Goal: Task Accomplishment & Management: Manage account settings

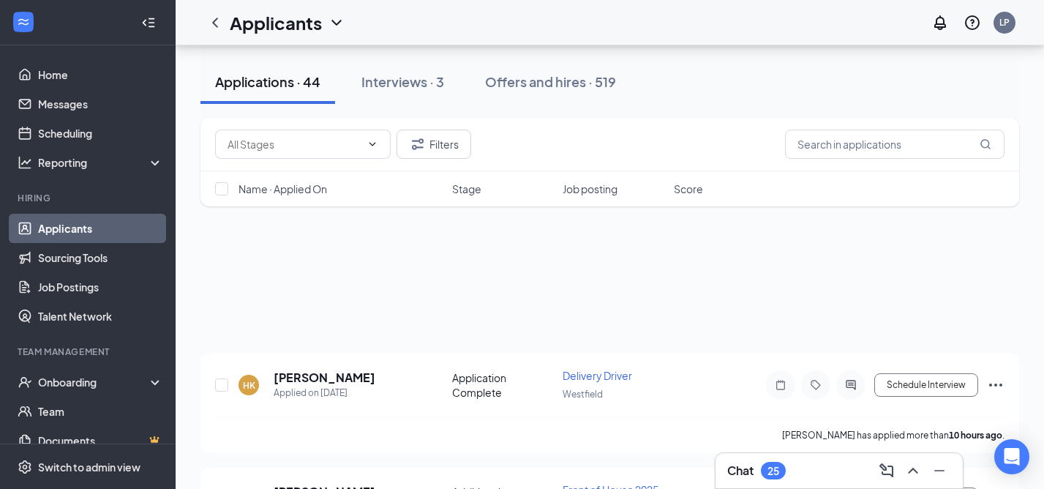
scroll to position [258, 0]
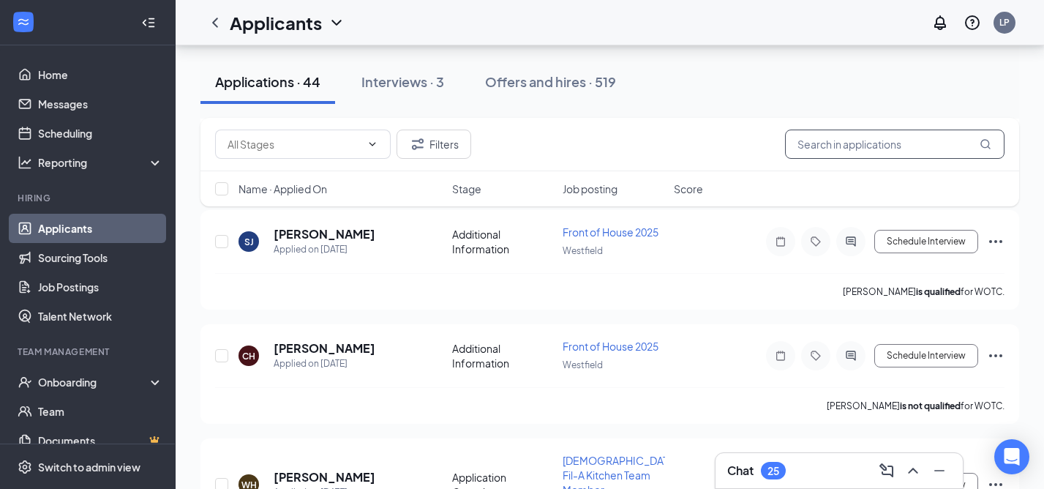
click at [830, 145] on input "text" at bounding box center [894, 144] width 219 height 29
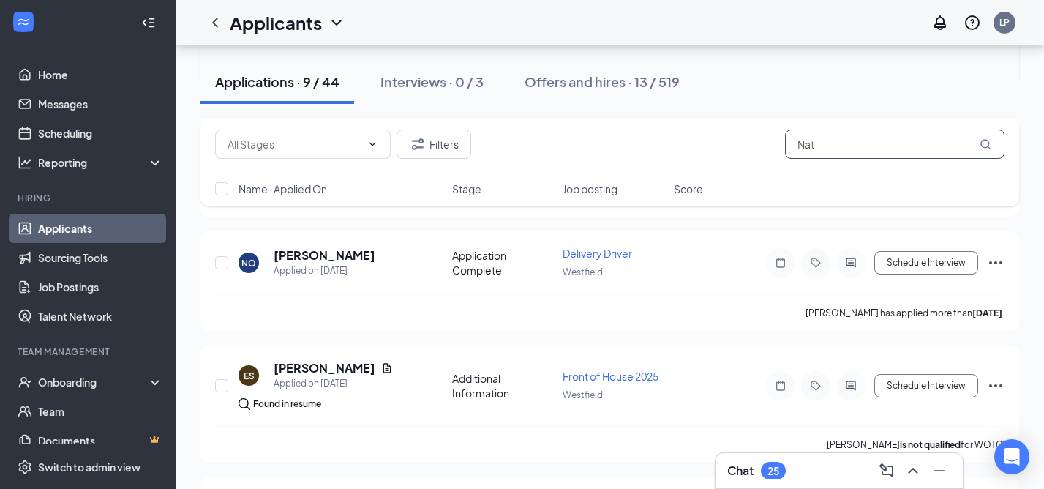
scroll to position [402, 0]
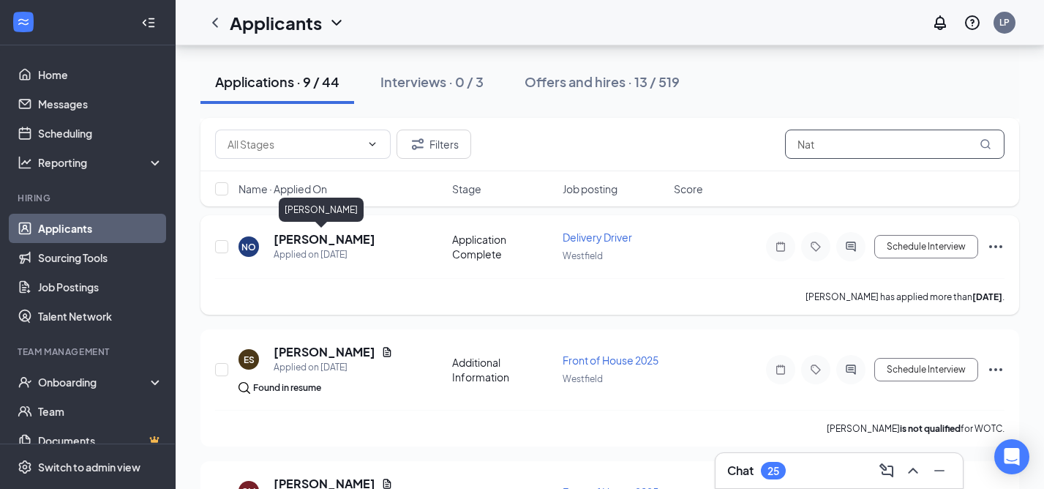
type input "Nat"
click at [326, 237] on h5 "[PERSON_NAME]" at bounding box center [325, 239] width 102 height 16
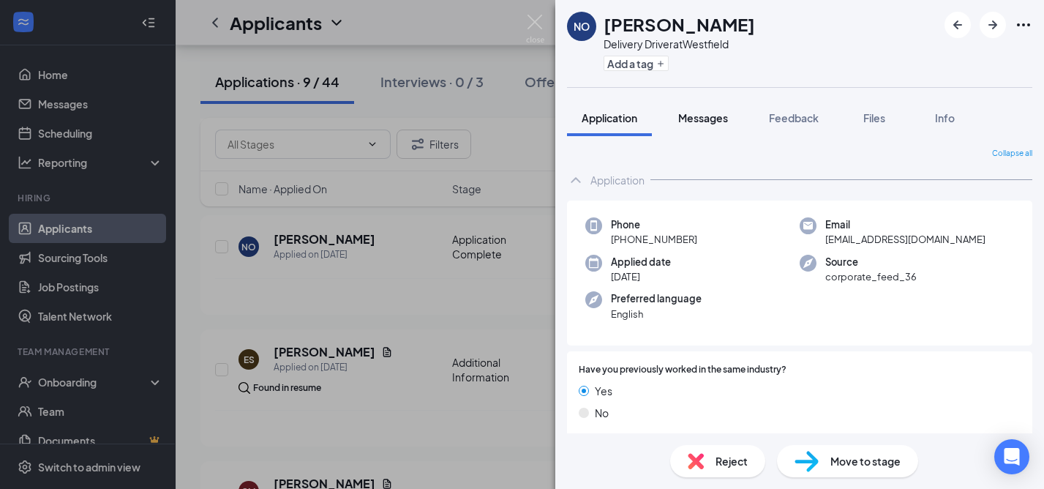
click at [701, 121] on span "Messages" at bounding box center [703, 117] width 50 height 13
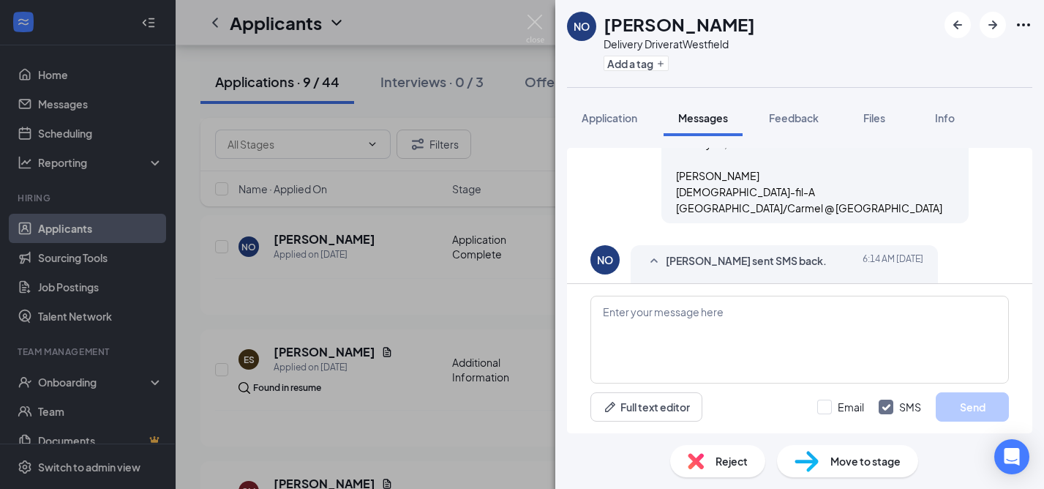
scroll to position [1032, 0]
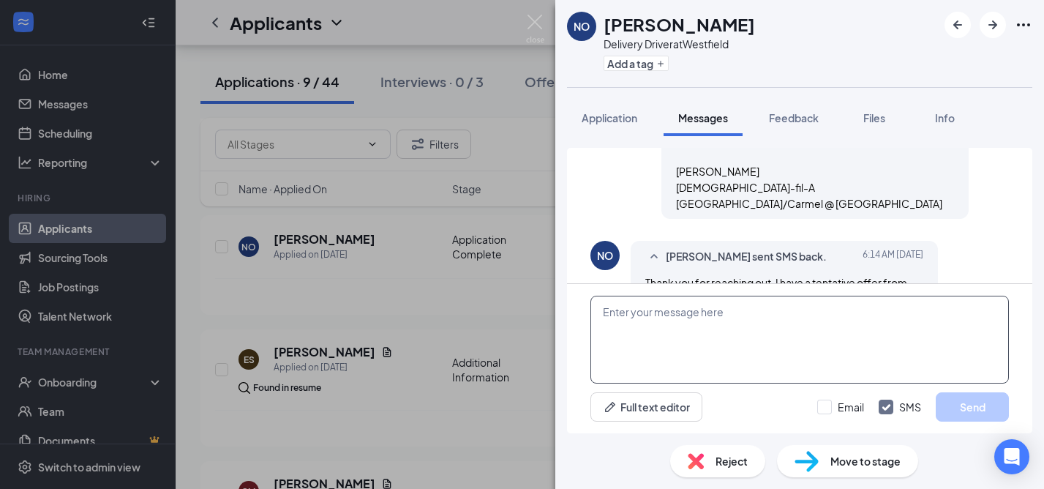
click at [615, 321] on textarea at bounding box center [799, 340] width 419 height 88
type textarea "OK."
click at [827, 408] on input "Email" at bounding box center [840, 406] width 47 height 15
checkbox input "true"
click at [953, 405] on button "Send" at bounding box center [972, 406] width 73 height 29
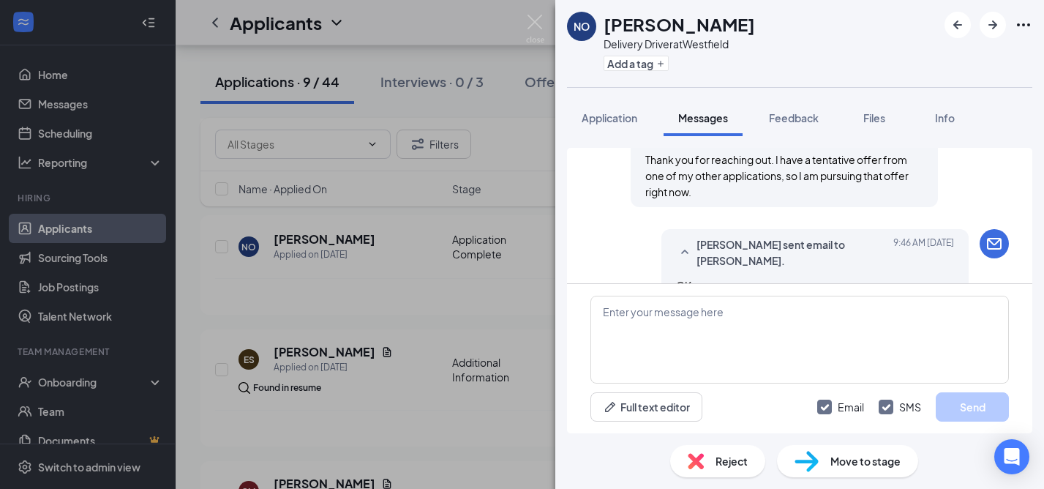
scroll to position [1190, 0]
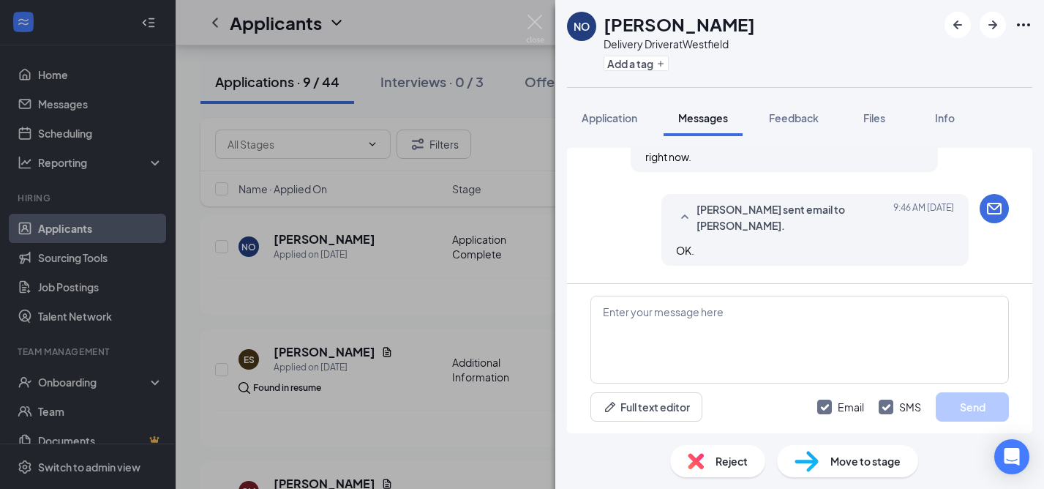
click at [719, 459] on span "Reject" at bounding box center [732, 461] width 32 height 16
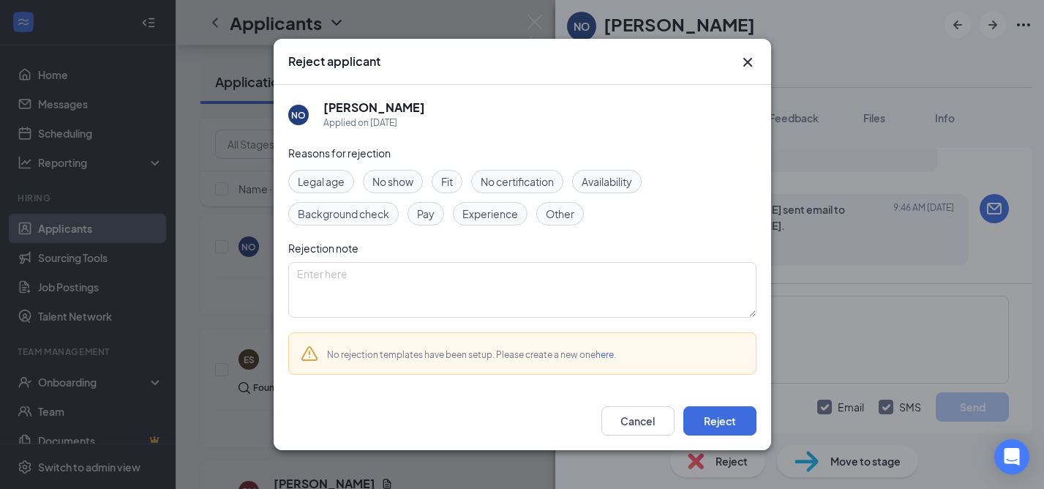
click at [552, 212] on span "Other" at bounding box center [560, 214] width 29 height 16
click at [332, 279] on textarea at bounding box center [522, 290] width 468 height 56
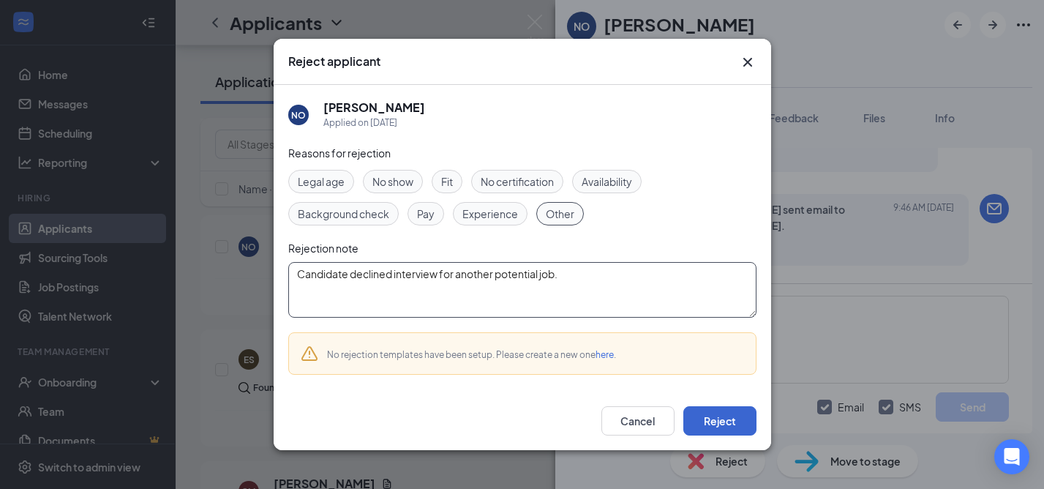
type textarea "Candidate declined interview for another potential job."
click at [721, 416] on button "Reject" at bounding box center [719, 420] width 73 height 29
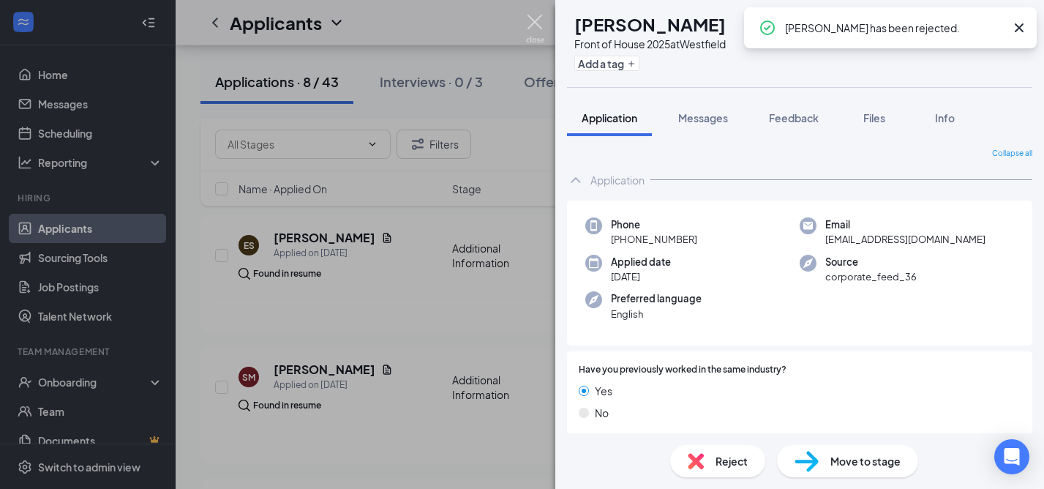
click at [533, 23] on img at bounding box center [535, 29] width 18 height 29
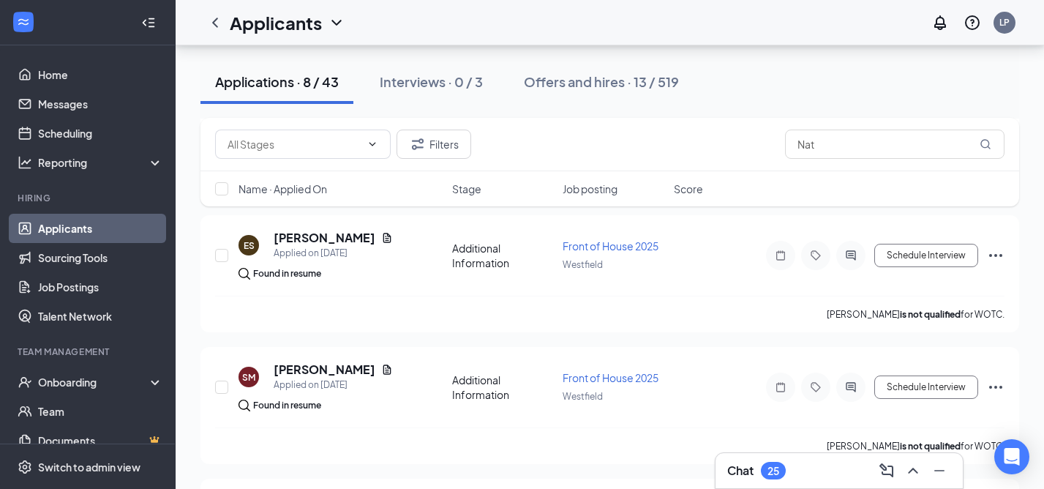
click at [742, 476] on h3 "Chat" at bounding box center [740, 470] width 26 height 16
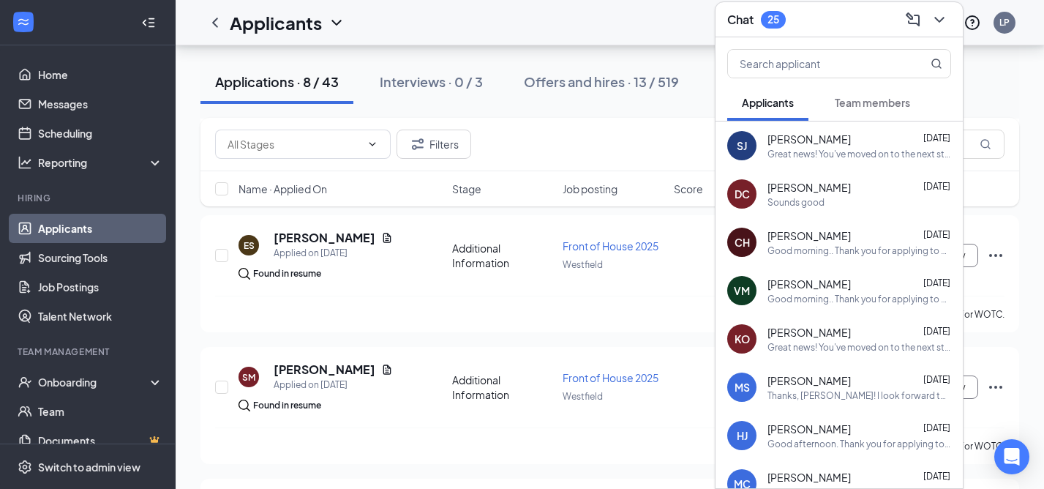
click at [870, 107] on span "Team members" at bounding box center [872, 102] width 75 height 13
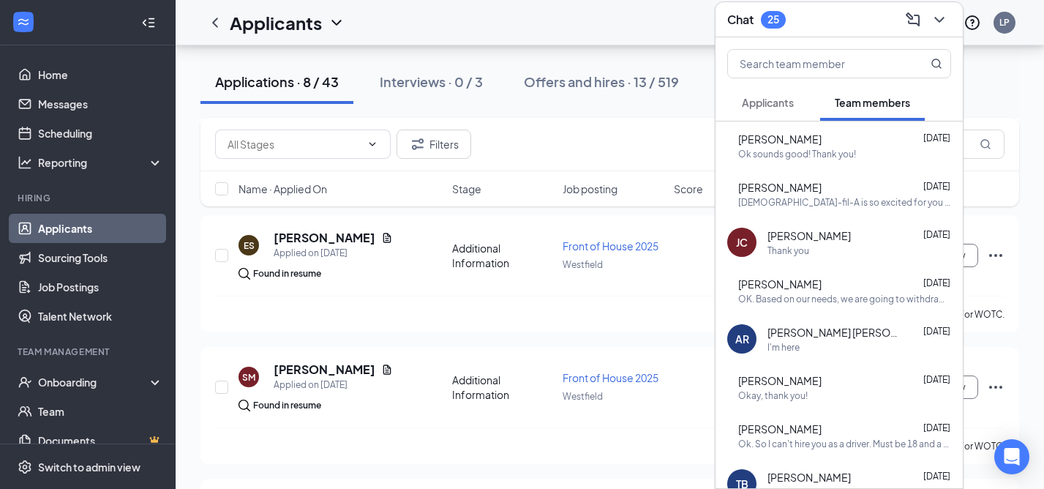
click at [772, 104] on span "Applicants" at bounding box center [768, 102] width 52 height 13
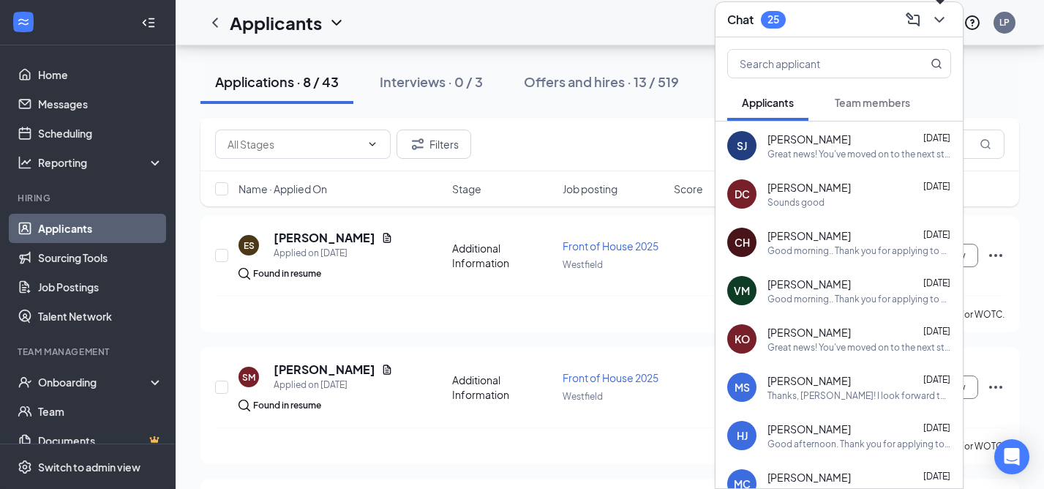
click at [940, 18] on icon "ChevronDown" at bounding box center [940, 20] width 18 height 18
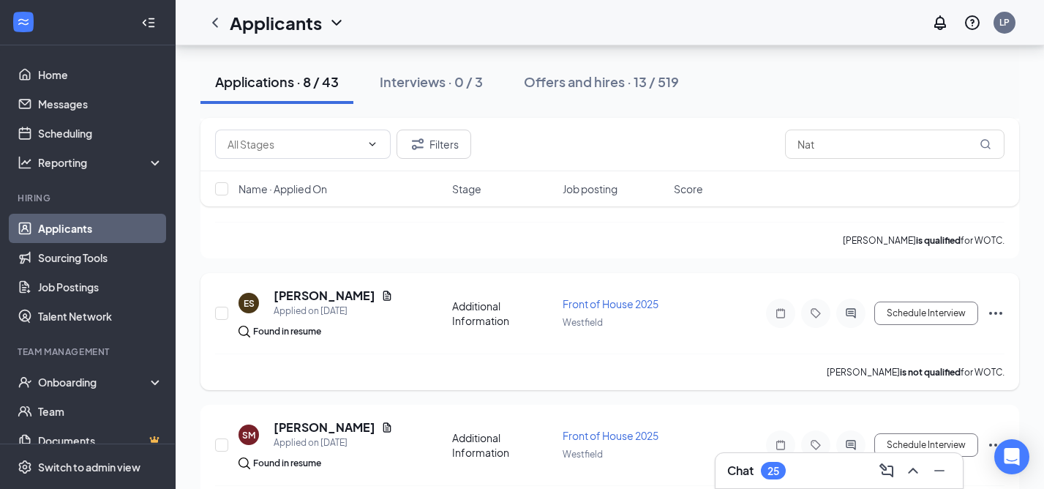
scroll to position [332, 0]
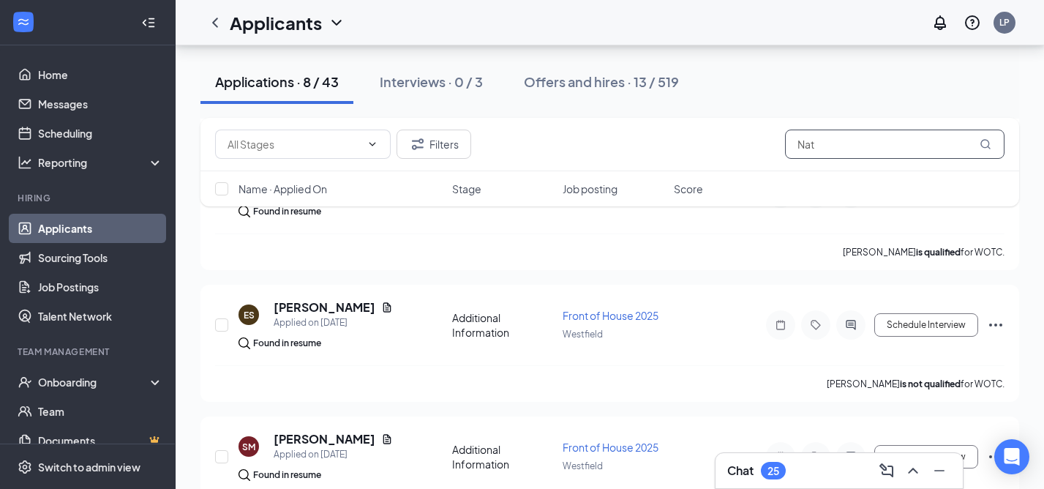
drag, startPoint x: 830, startPoint y: 144, endPoint x: 779, endPoint y: 143, distance: 51.2
click at [779, 143] on div "Filters Nat" at bounding box center [609, 144] width 789 height 29
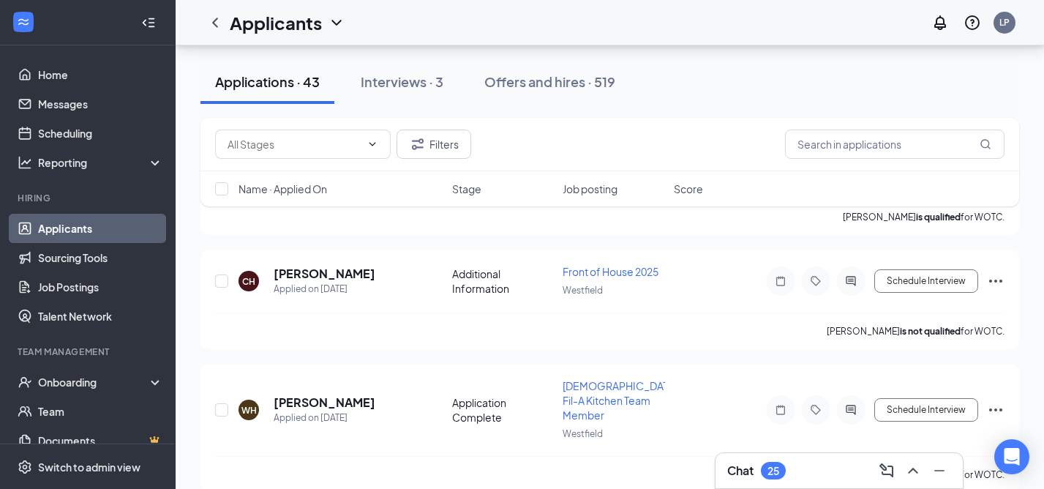
click at [785, 13] on div "Applicants LP" at bounding box center [610, 22] width 868 height 45
click at [828, 149] on input "text" at bounding box center [894, 144] width 219 height 29
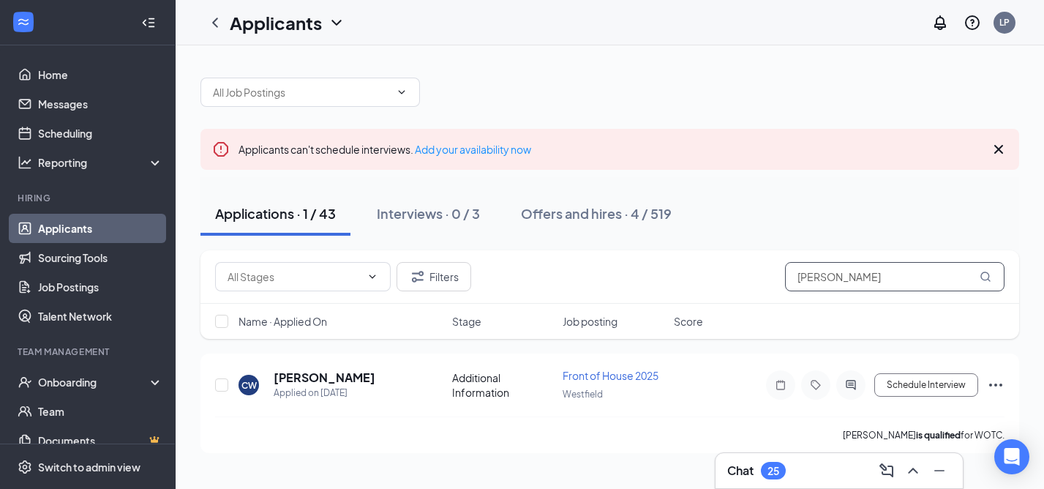
type input "[PERSON_NAME]"
click at [302, 378] on h5 "[PERSON_NAME]" at bounding box center [325, 377] width 102 height 16
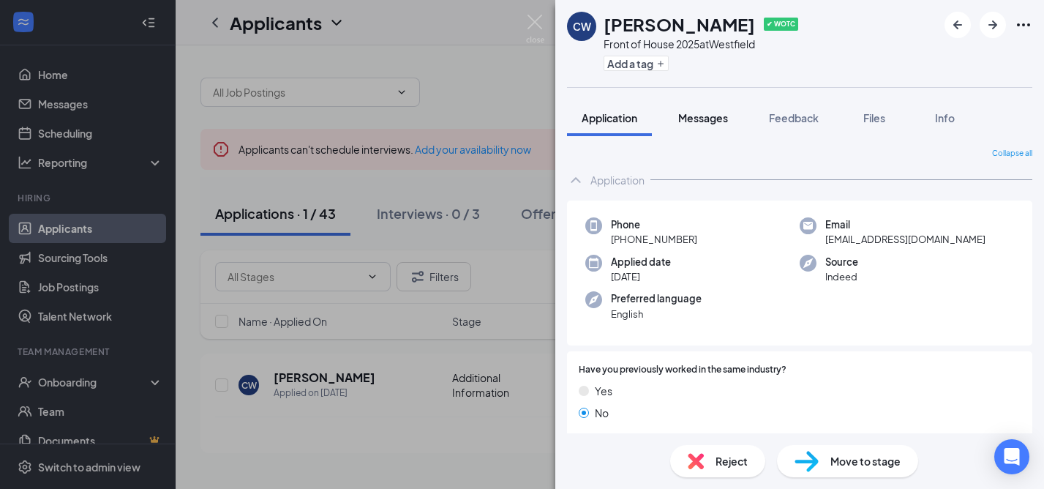
click at [696, 120] on span "Messages" at bounding box center [703, 117] width 50 height 13
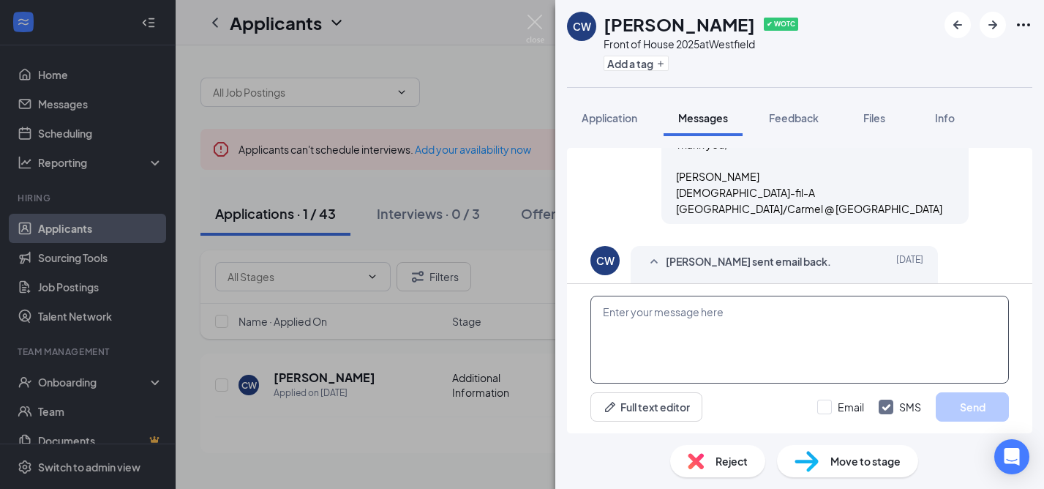
scroll to position [1101, 0]
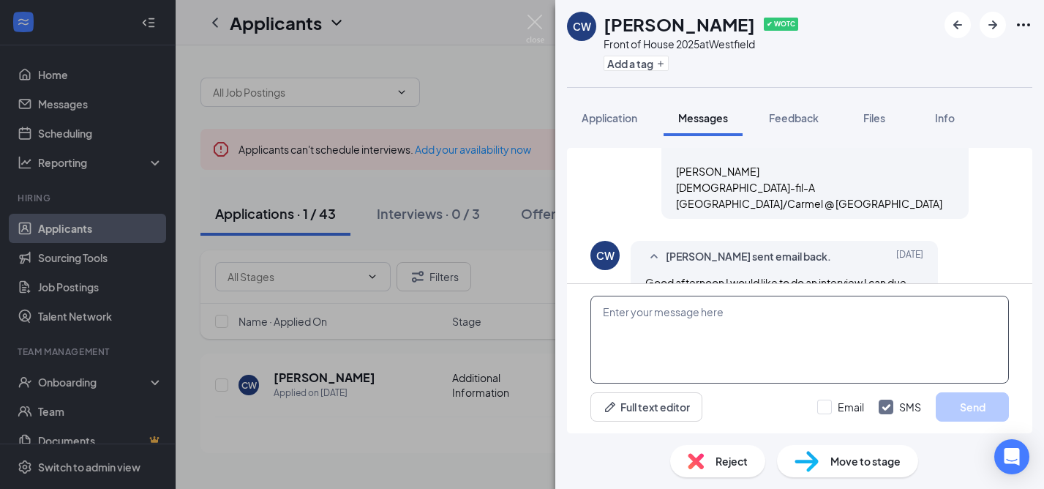
click at [663, 329] on textarea at bounding box center [799, 340] width 419 height 88
type textarea "Good morning, [PERSON_NAME]"
click at [831, 406] on input "Email" at bounding box center [840, 406] width 47 height 15
checkbox input "true"
click at [742, 318] on textarea "Good morning, [PERSON_NAME]" at bounding box center [799, 340] width 419 height 88
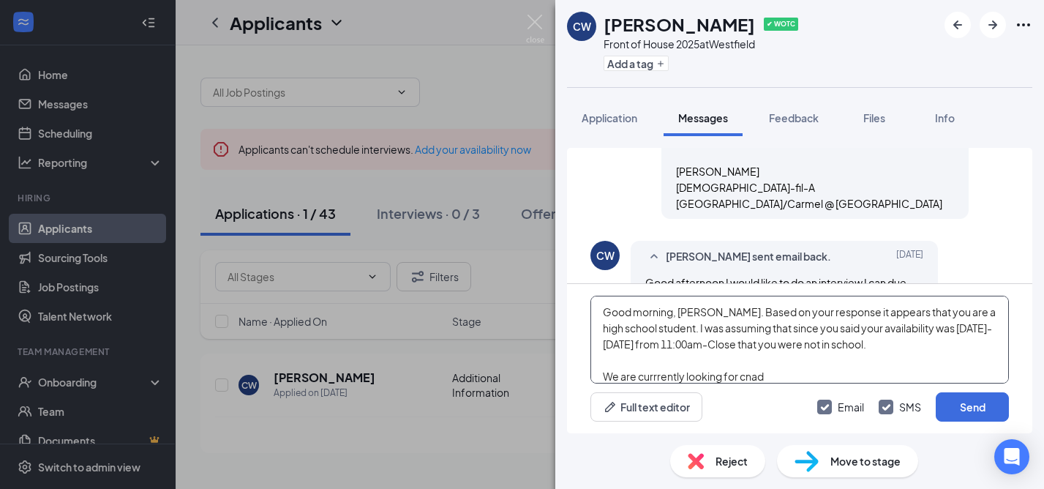
click at [655, 378] on textarea "Good morning, [PERSON_NAME]. Based on your response it appears that you are a h…" at bounding box center [799, 340] width 419 height 88
click at [758, 375] on textarea "Good morning, [PERSON_NAME]. Based on your response it appears that you are a h…" at bounding box center [799, 340] width 419 height 88
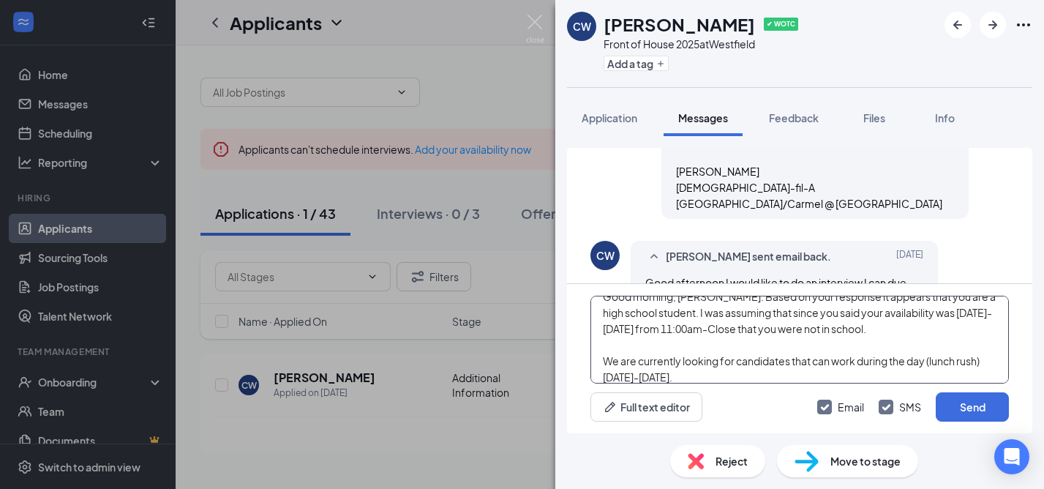
click at [980, 359] on textarea "Good morning, [PERSON_NAME]. Based on your response it appears that you are a h…" at bounding box center [799, 340] width 419 height 88
click at [777, 379] on textarea "Good morning, [PERSON_NAME]. Based on your response it appears that you are a h…" at bounding box center [799, 340] width 419 height 88
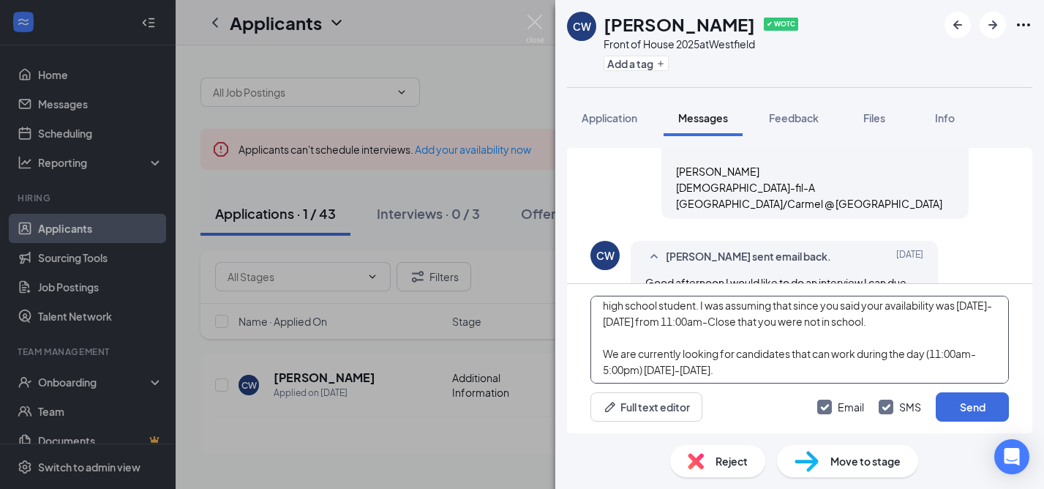
scroll to position [0, 0]
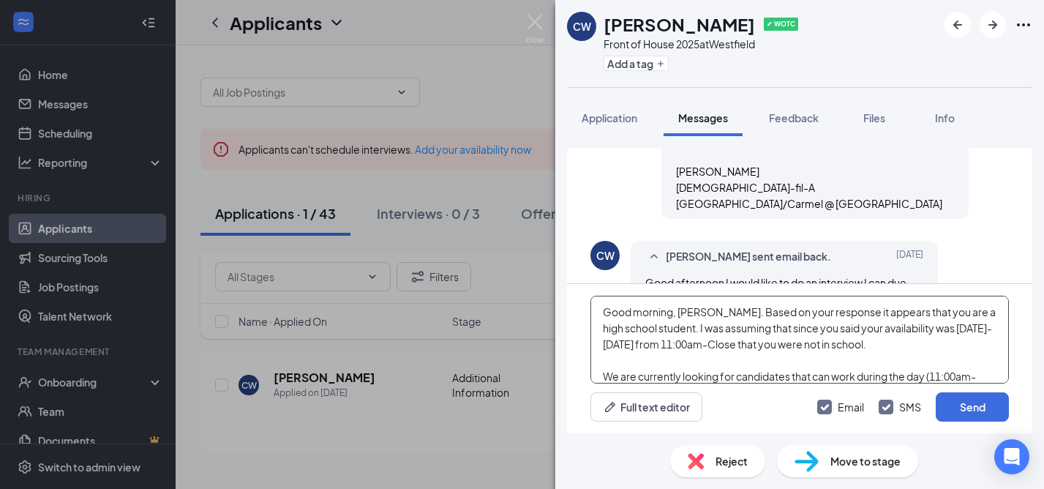
drag, startPoint x: 819, startPoint y: 344, endPoint x: 807, endPoint y: 343, distance: 12.5
click at [807, 343] on textarea "Good morning, [PERSON_NAME]. Based on your response it appears that you are a h…" at bounding box center [799, 340] width 419 height 88
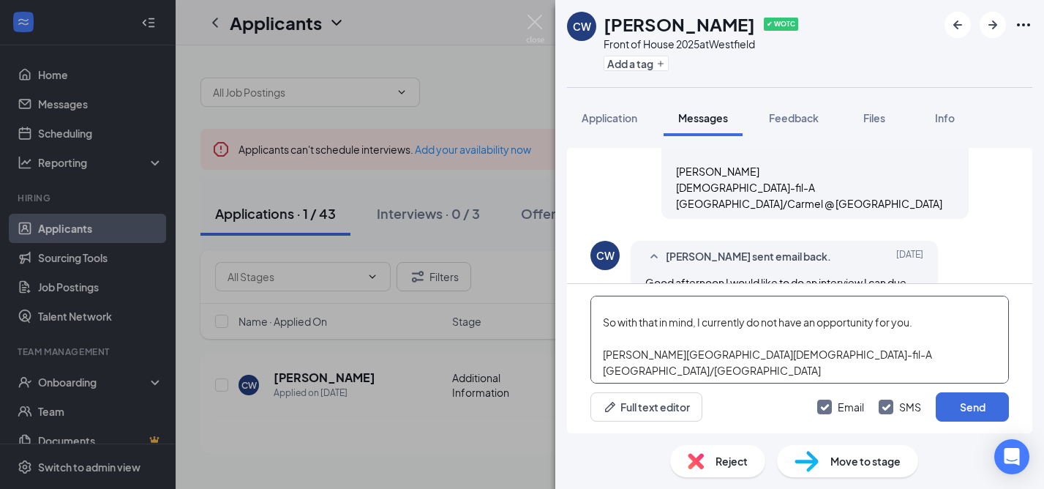
scroll to position [100, 0]
type textarea "Good morning, [PERSON_NAME]. Based on your response it appears that you are a h…"
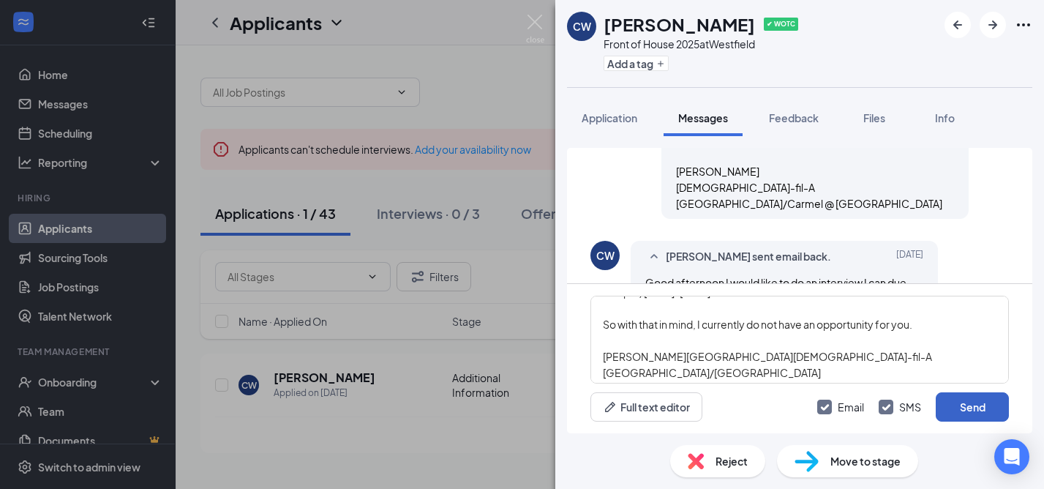
click at [973, 402] on button "Send" at bounding box center [972, 406] width 73 height 29
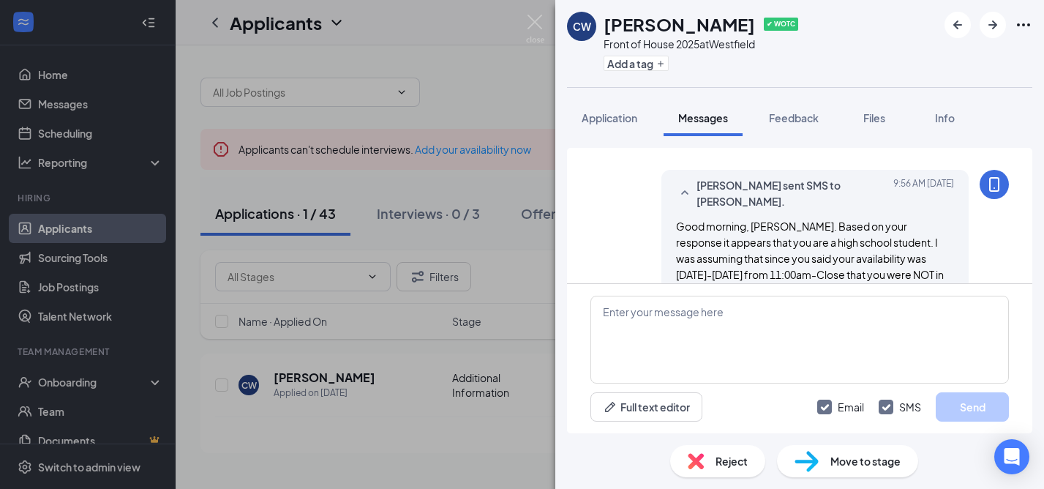
scroll to position [1601, 0]
click at [536, 23] on img at bounding box center [535, 29] width 18 height 29
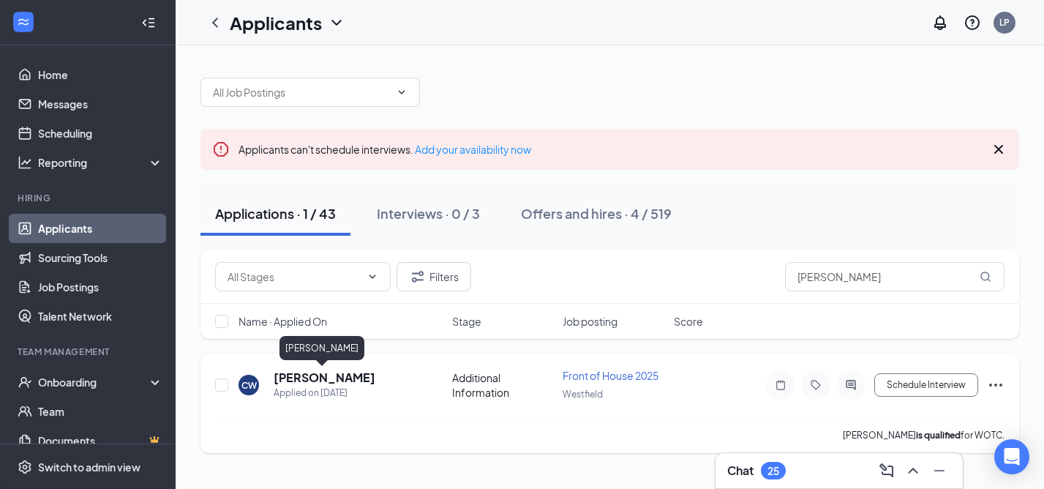
click at [326, 378] on h5 "[PERSON_NAME]" at bounding box center [325, 377] width 102 height 16
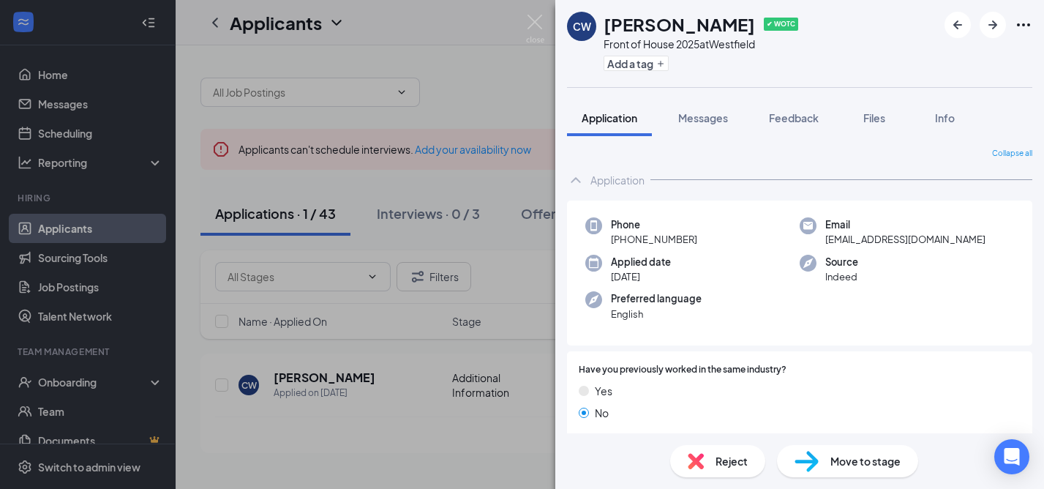
click at [723, 456] on span "Reject" at bounding box center [732, 461] width 32 height 16
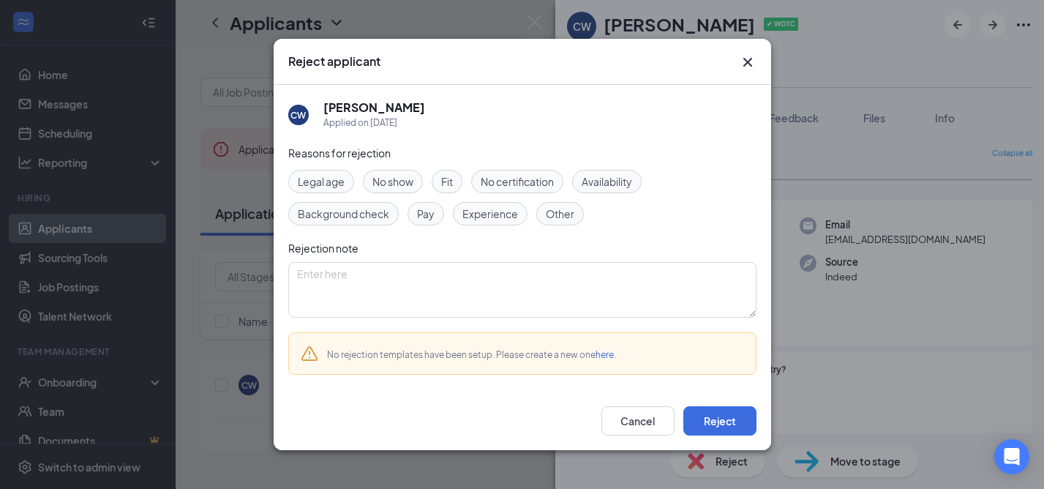
click at [612, 179] on span "Availability" at bounding box center [607, 181] width 50 height 16
click at [357, 286] on textarea at bounding box center [522, 290] width 468 height 56
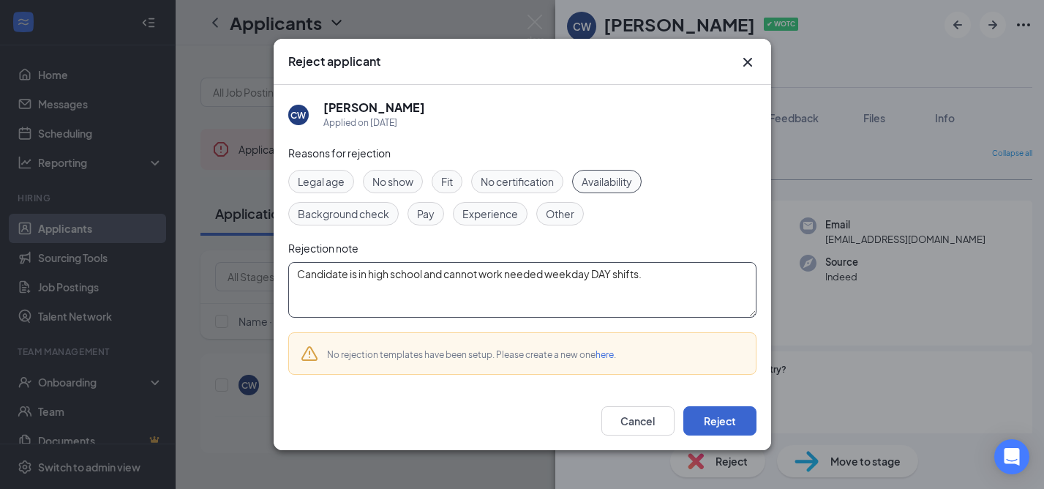
type textarea "Candidate is in high school and cannot work needed weekday DAY shifts."
click at [736, 418] on button "Reject" at bounding box center [719, 420] width 73 height 29
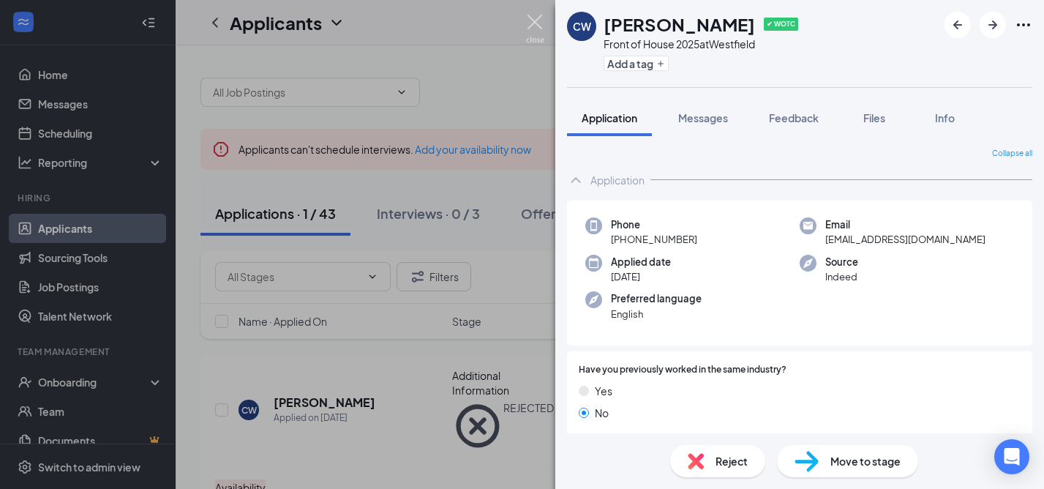
click at [535, 20] on img at bounding box center [535, 29] width 18 height 29
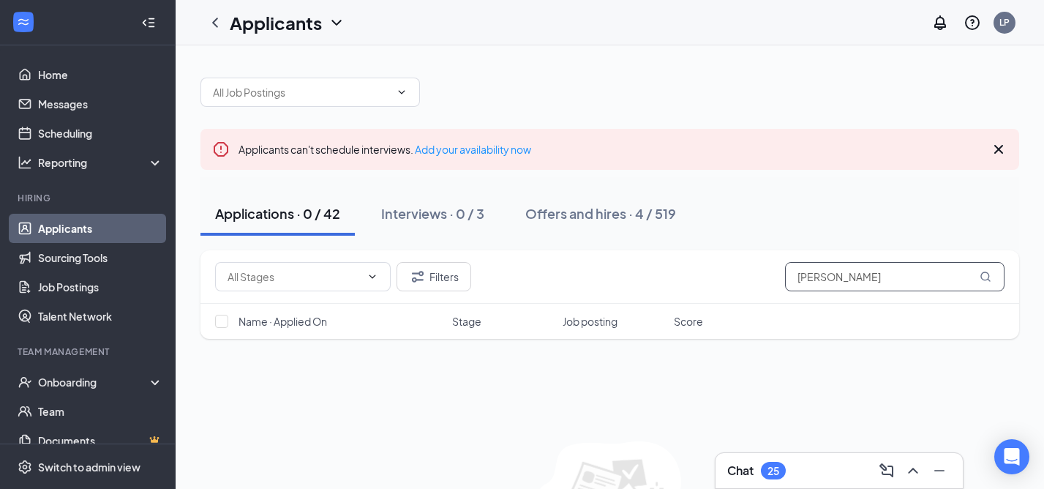
drag, startPoint x: 824, startPoint y: 277, endPoint x: 784, endPoint y: 277, distance: 39.5
click at [785, 277] on input "[PERSON_NAME]" at bounding box center [894, 276] width 219 height 29
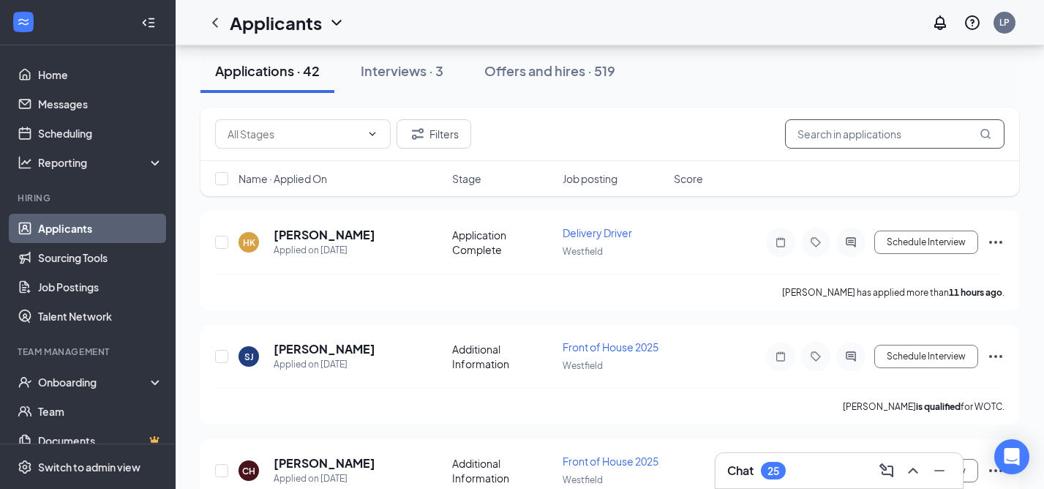
scroll to position [166, 0]
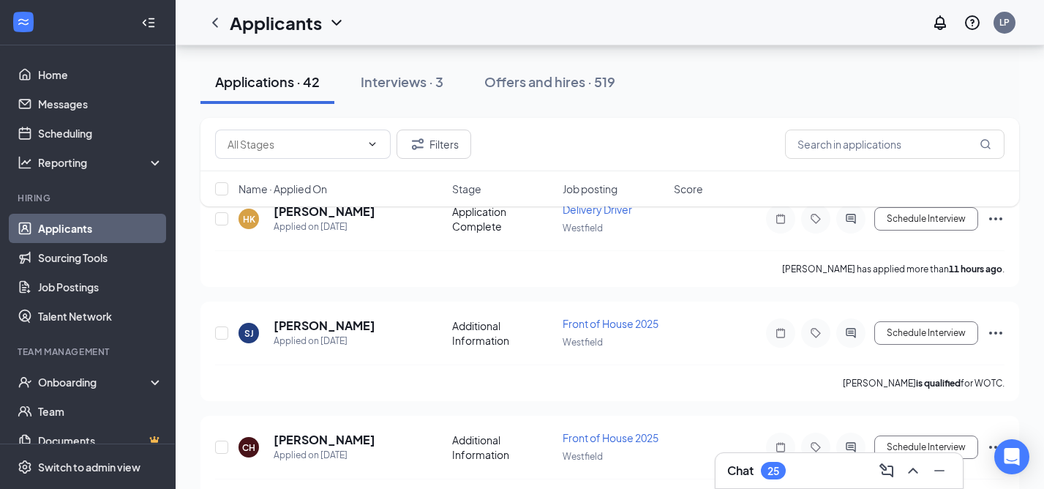
click at [738, 468] on h3 "Chat" at bounding box center [740, 470] width 26 height 16
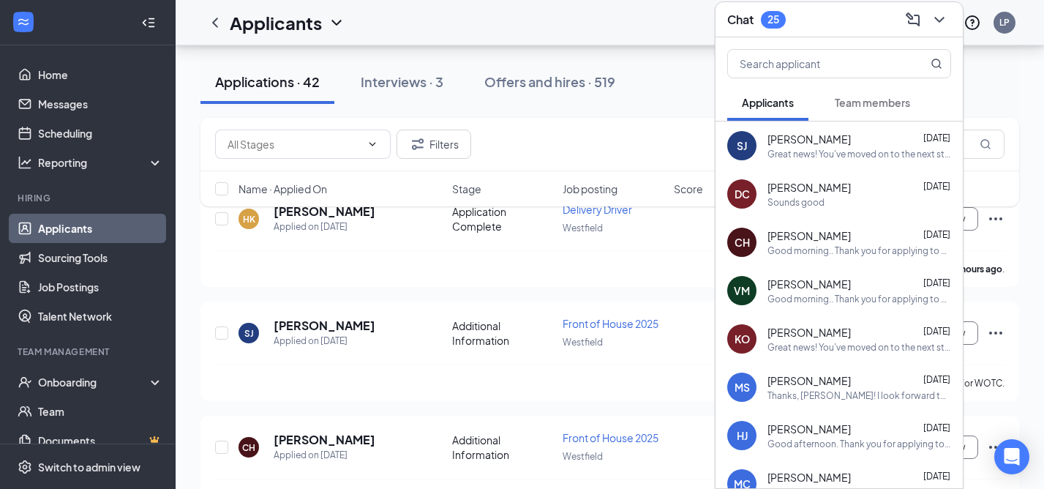
scroll to position [7, 0]
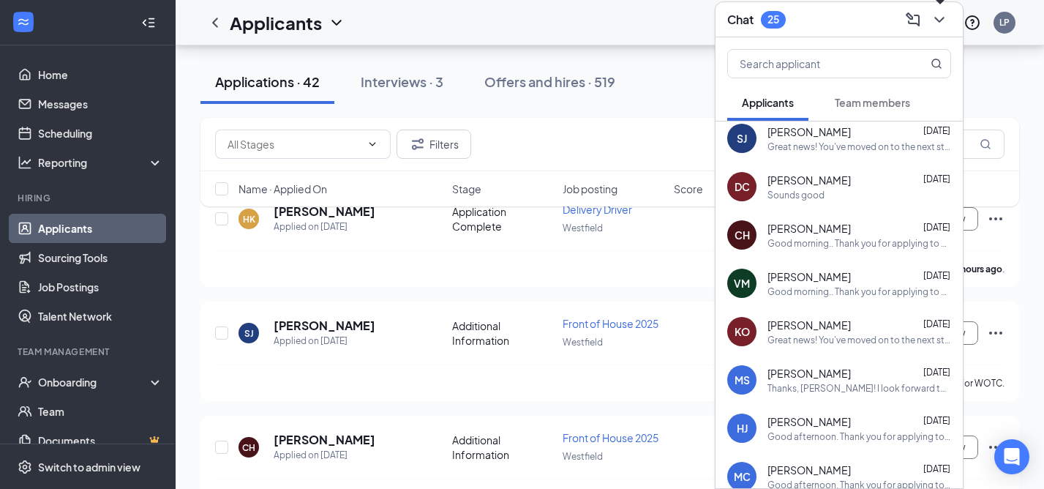
click at [939, 19] on icon "ChevronDown" at bounding box center [940, 20] width 18 height 18
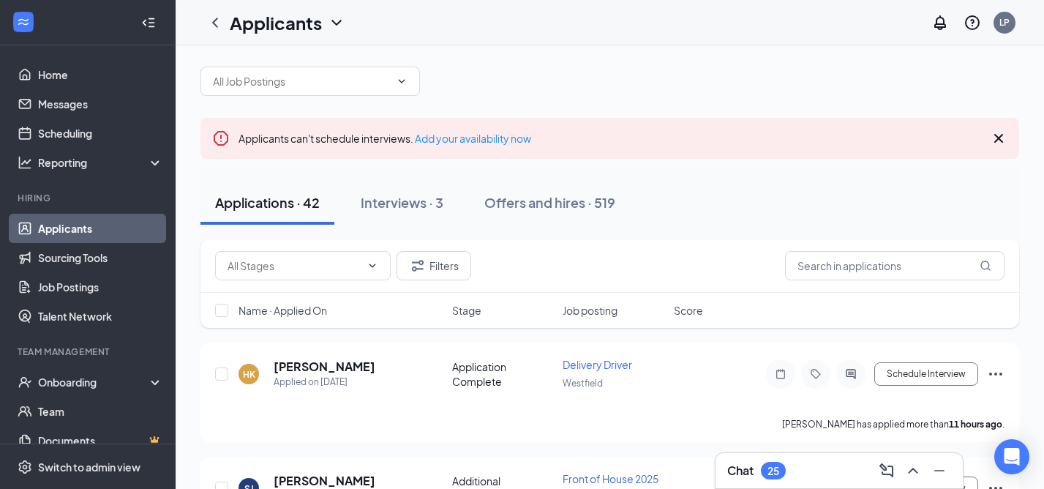
scroll to position [7, 0]
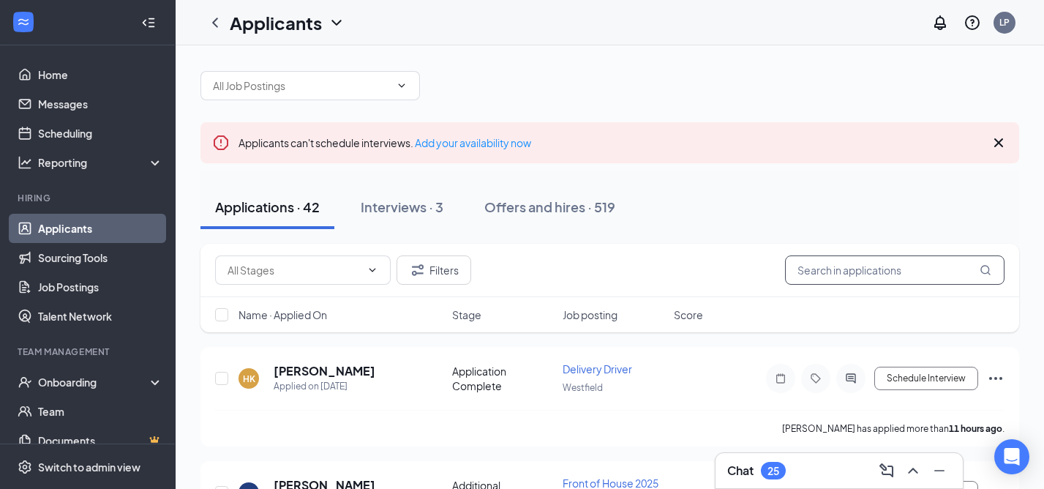
click at [816, 274] on input "text" at bounding box center [894, 269] width 219 height 29
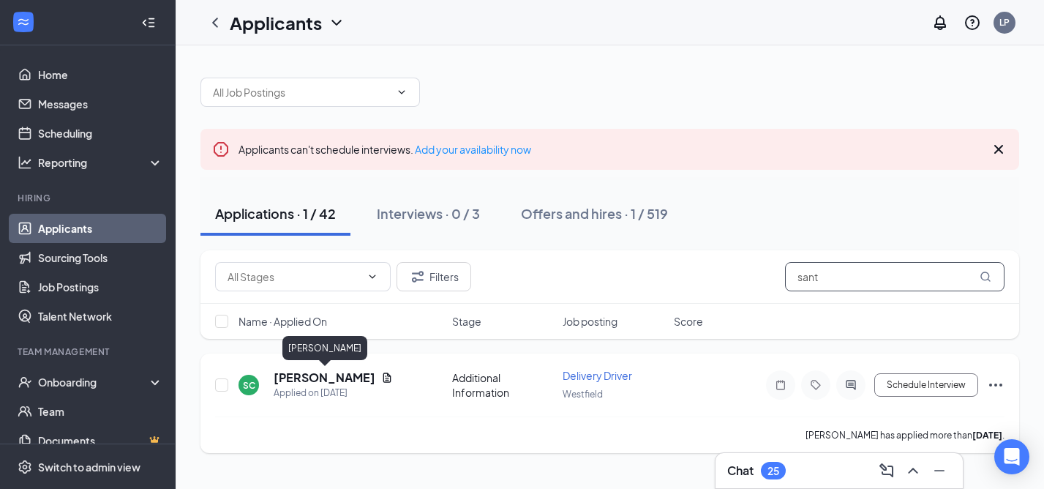
type input "sant"
click at [326, 372] on h5 "[PERSON_NAME]" at bounding box center [325, 377] width 102 height 16
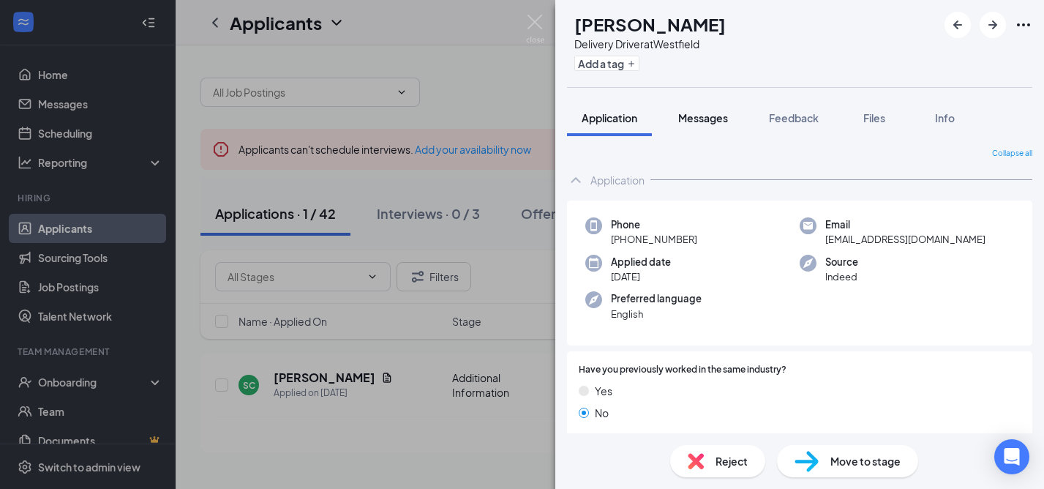
click at [713, 124] on div "Messages" at bounding box center [703, 117] width 50 height 15
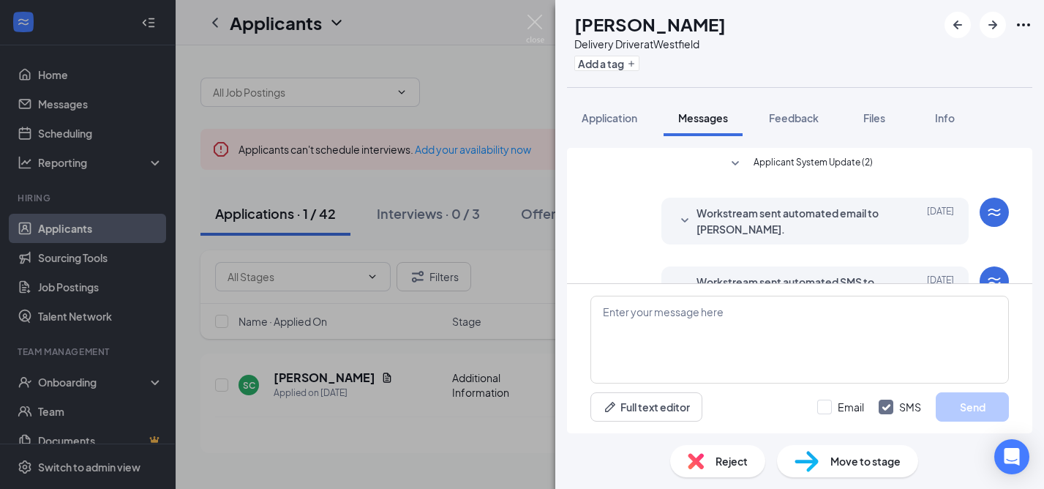
scroll to position [45, 0]
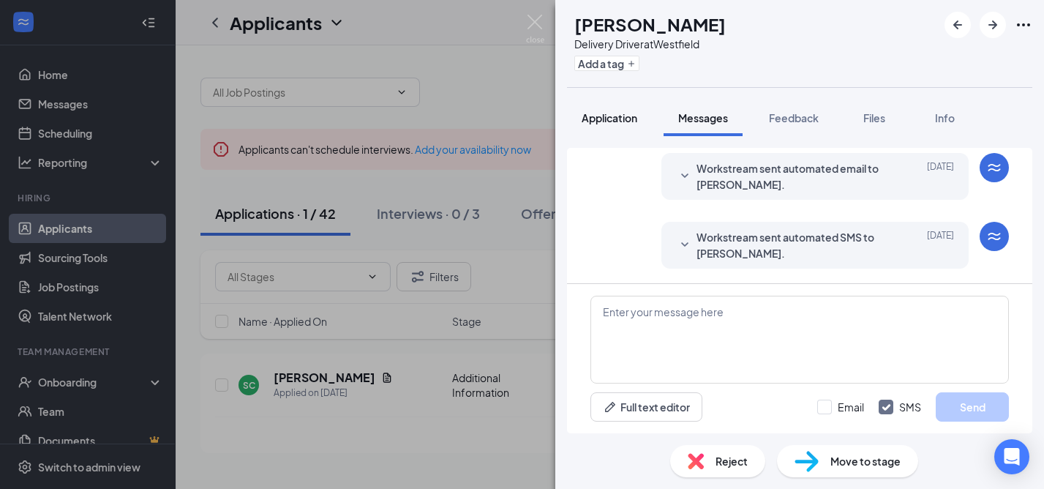
click at [615, 119] on span "Application" at bounding box center [610, 117] width 56 height 13
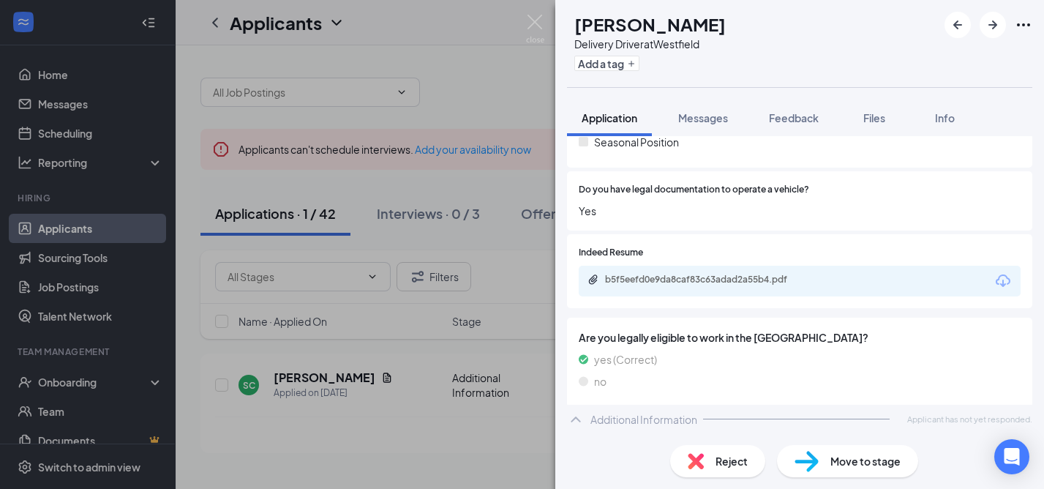
scroll to position [389, 0]
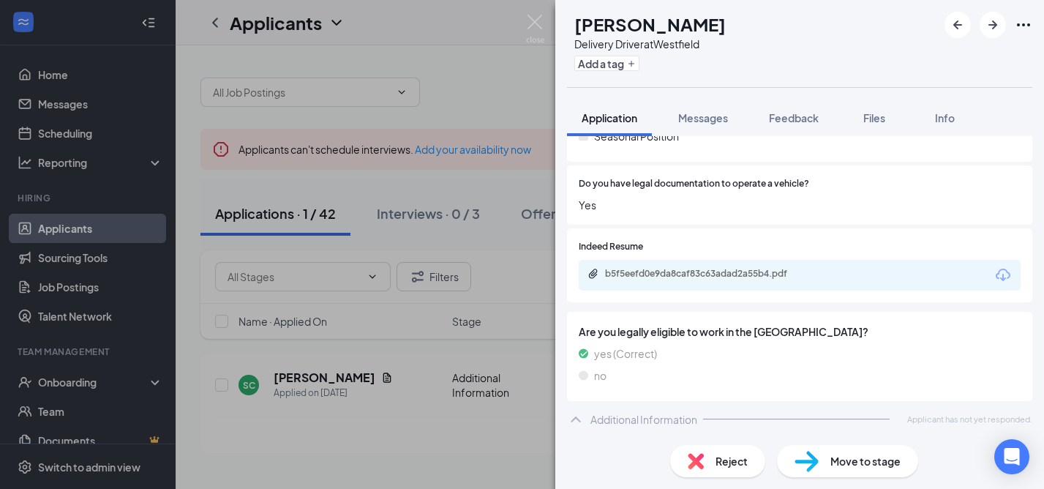
click at [732, 462] on span "Reject" at bounding box center [732, 461] width 32 height 16
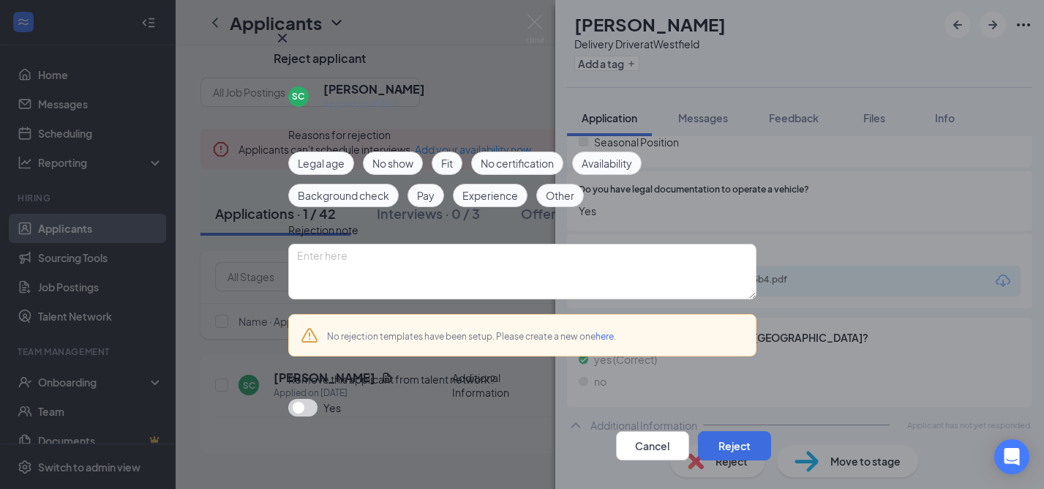
click at [608, 171] on span "Availability" at bounding box center [607, 163] width 50 height 16
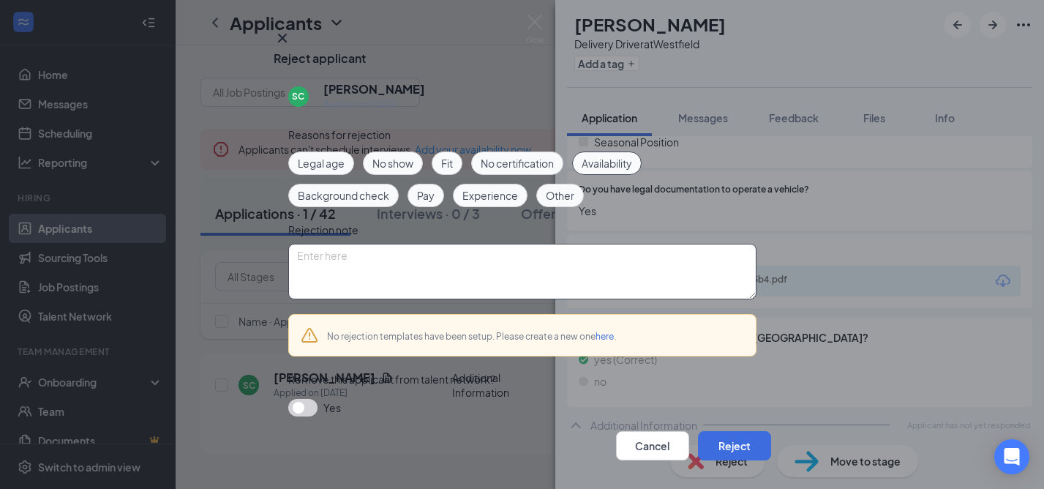
click at [335, 288] on textarea at bounding box center [522, 272] width 468 height 56
type textarea "Candidate never responded to request for availability; was given 48 hours."
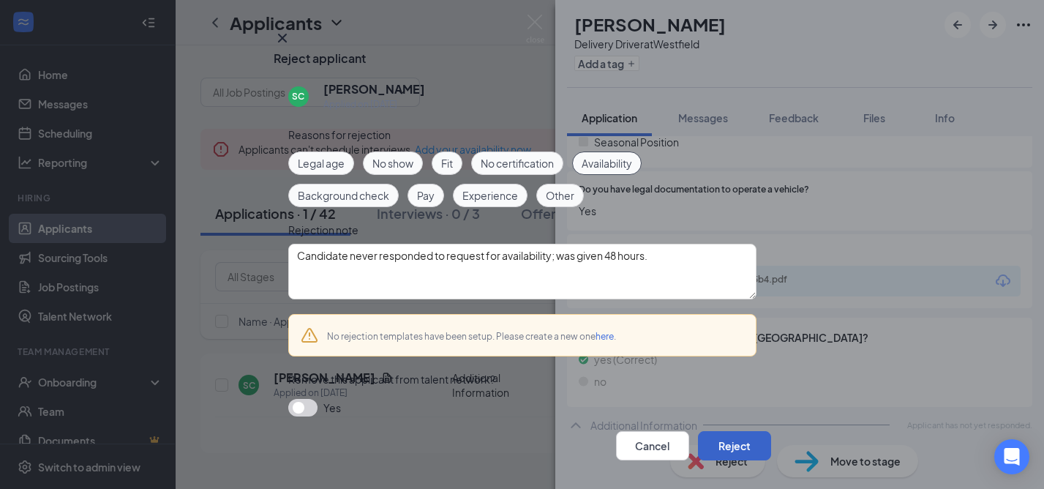
click at [724, 431] on button "Reject" at bounding box center [734, 445] width 73 height 29
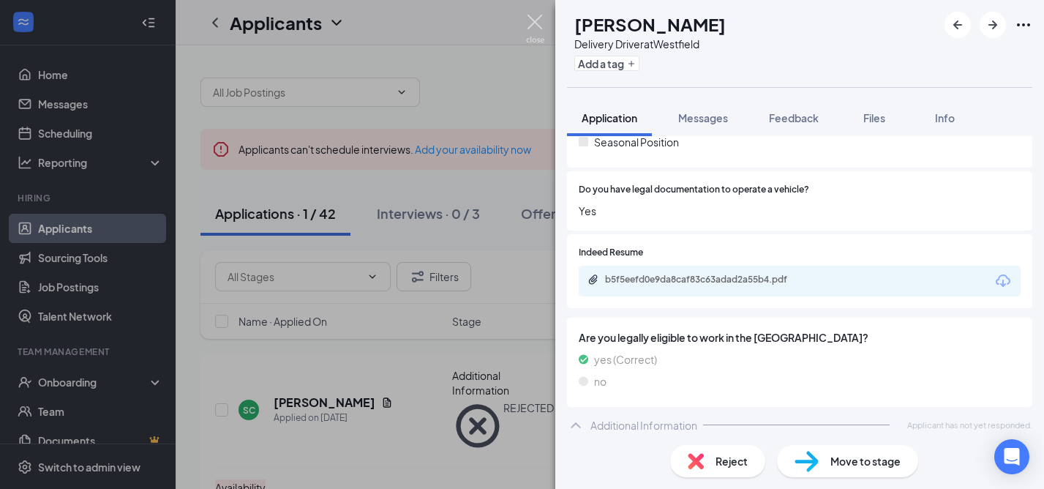
click at [536, 16] on img at bounding box center [535, 29] width 18 height 29
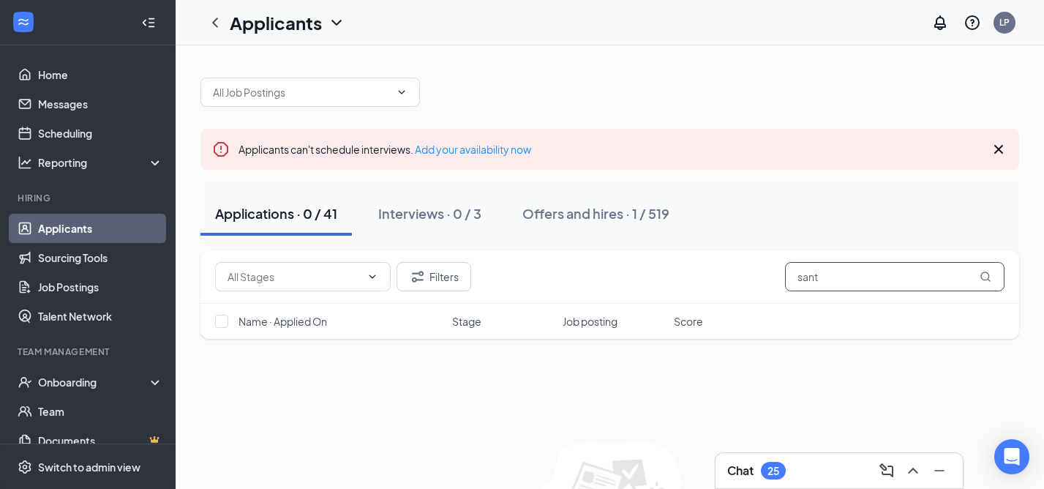
drag, startPoint x: 831, startPoint y: 281, endPoint x: 775, endPoint y: 280, distance: 56.3
click at [775, 280] on div "Filters sant" at bounding box center [609, 276] width 789 height 29
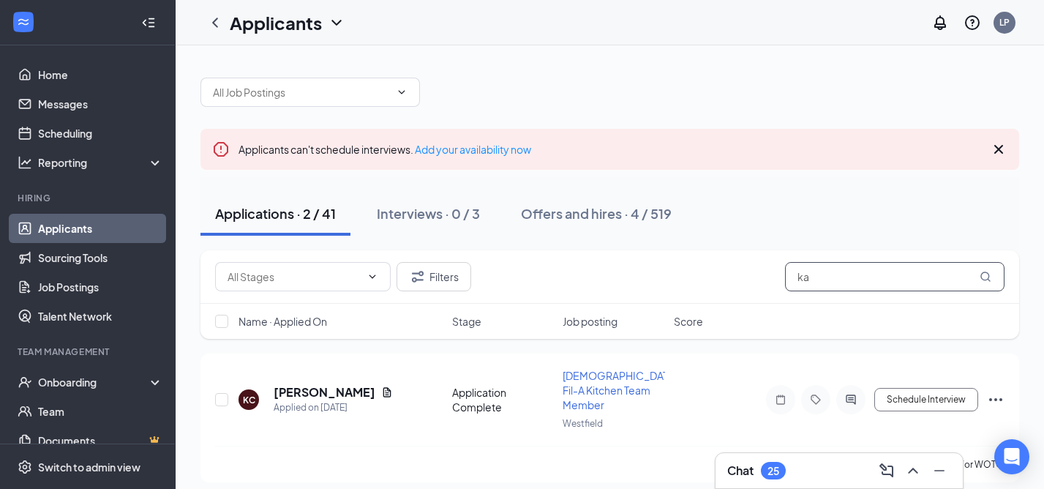
type input "k"
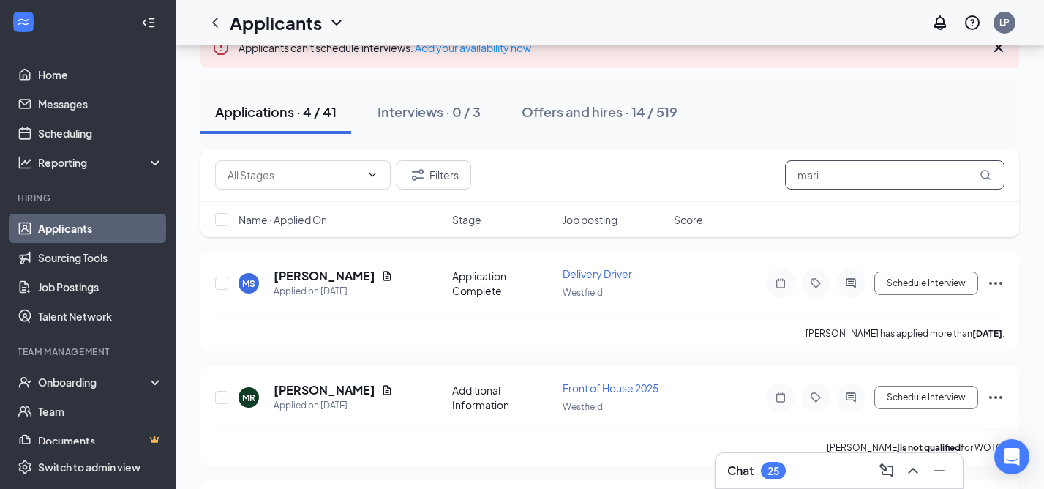
scroll to position [108, 0]
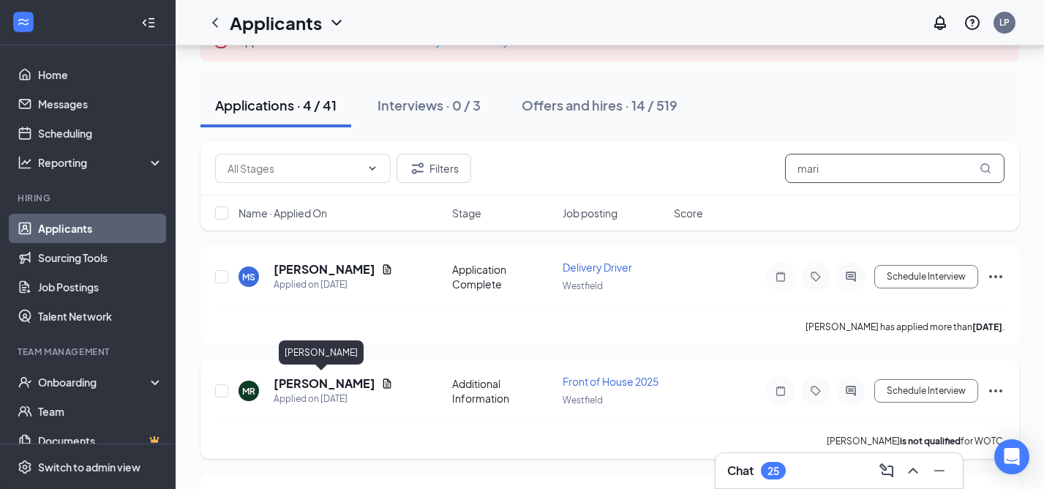
type input "mari"
click at [328, 378] on h5 "[PERSON_NAME]" at bounding box center [325, 383] width 102 height 16
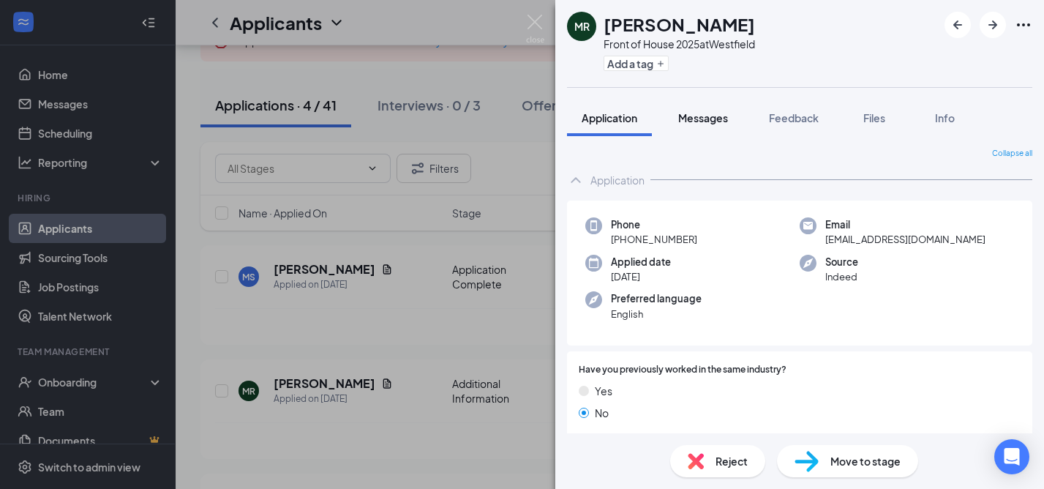
click at [709, 119] on span "Messages" at bounding box center [703, 117] width 50 height 13
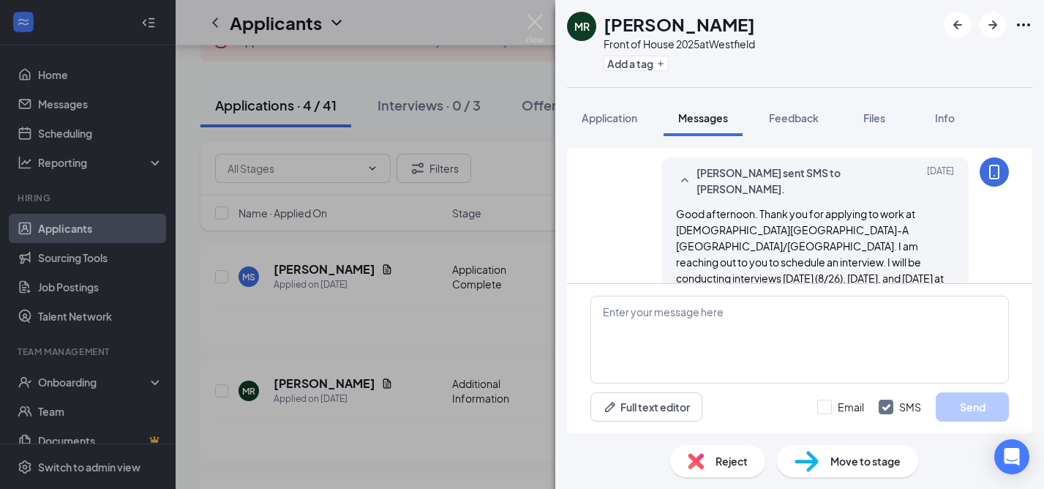
scroll to position [738, 0]
click at [541, 23] on img at bounding box center [535, 29] width 18 height 29
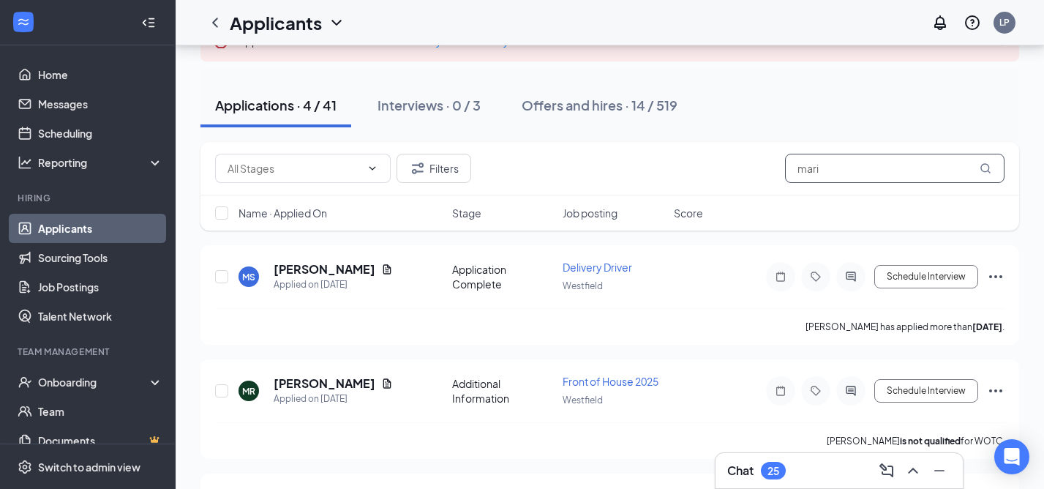
drag, startPoint x: 842, startPoint y: 167, endPoint x: 784, endPoint y: 167, distance: 57.8
click at [786, 167] on input "mari" at bounding box center [894, 168] width 219 height 29
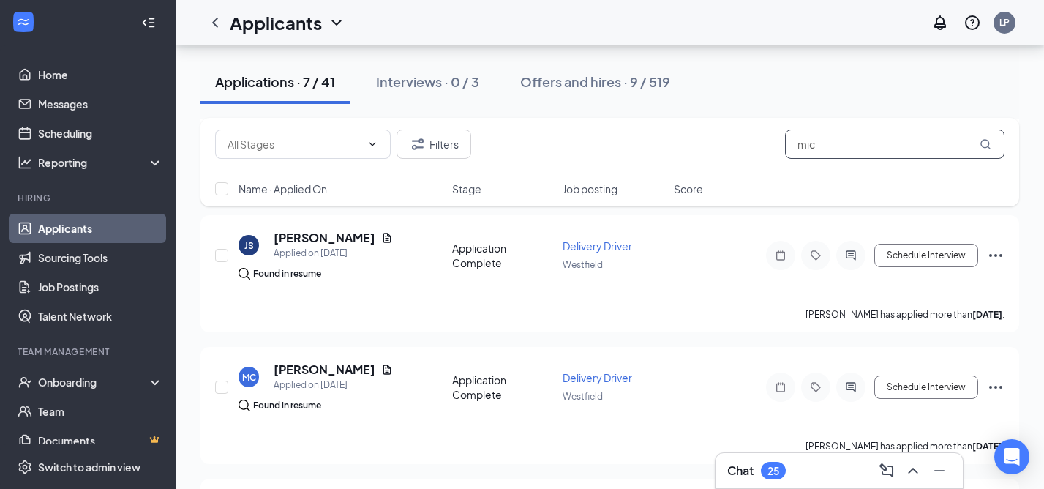
scroll to position [271, 0]
type input "mic"
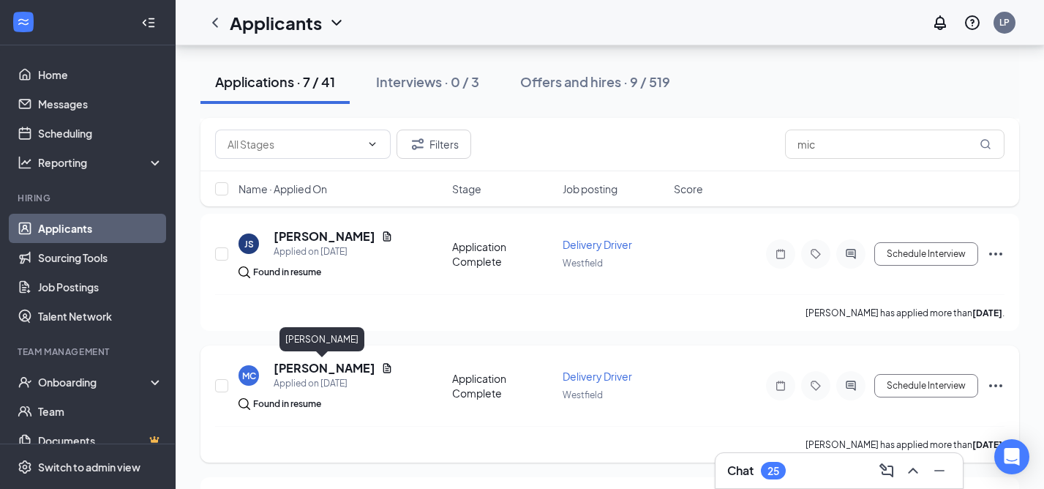
click at [323, 368] on h5 "[PERSON_NAME]" at bounding box center [325, 368] width 102 height 16
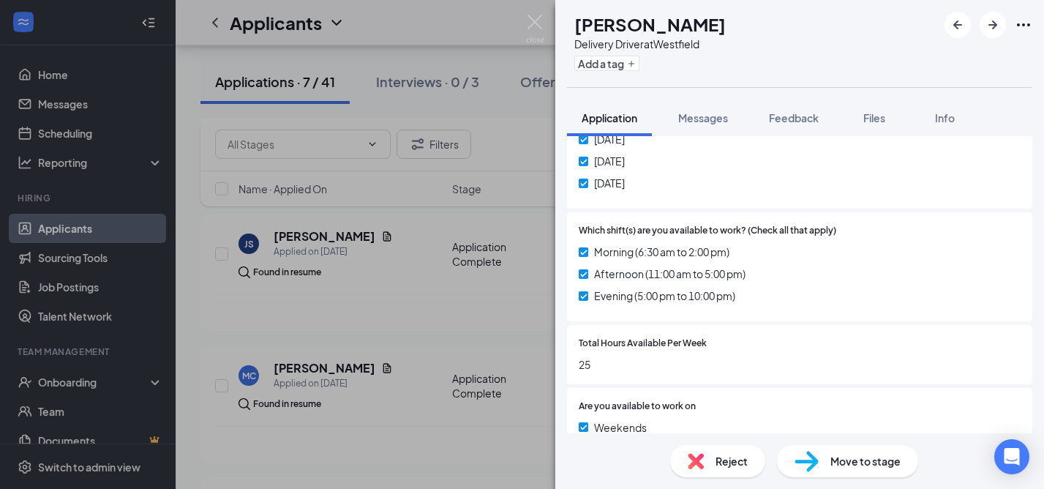
scroll to position [796, 0]
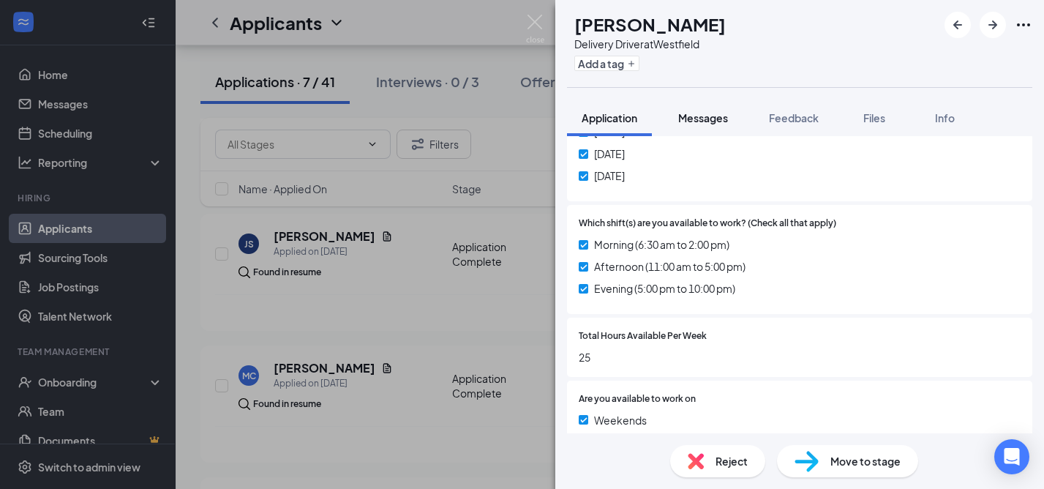
click at [704, 114] on span "Messages" at bounding box center [703, 117] width 50 height 13
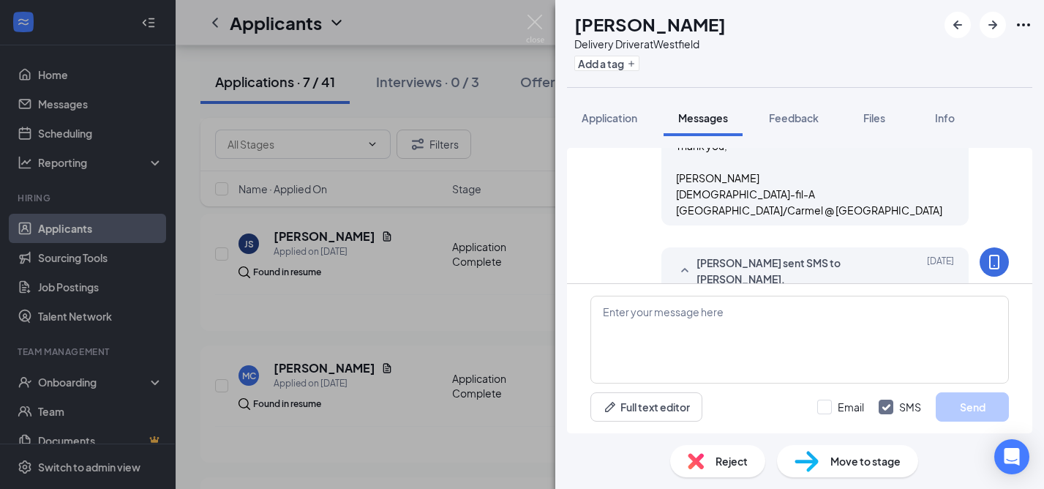
scroll to position [579, 0]
click at [535, 20] on img at bounding box center [535, 29] width 18 height 29
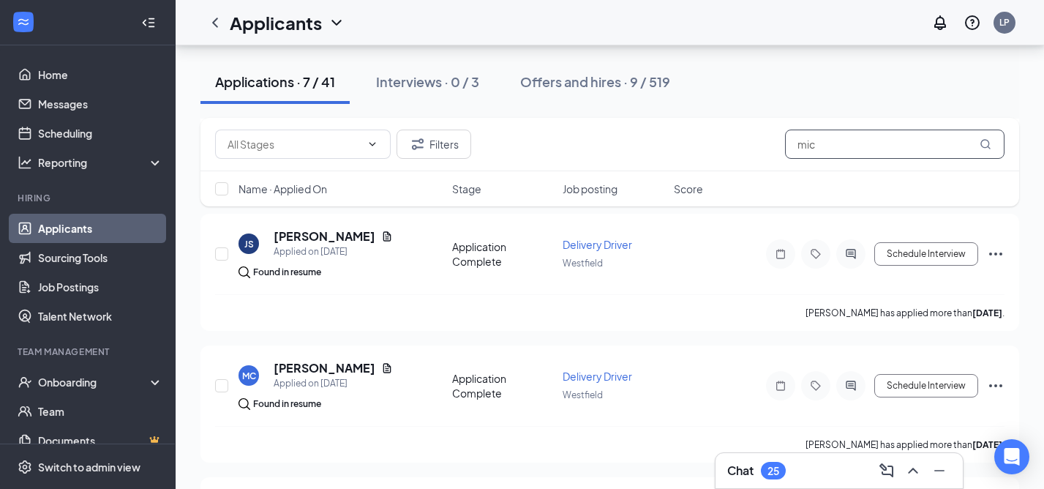
drag, startPoint x: 824, startPoint y: 145, endPoint x: 787, endPoint y: 147, distance: 36.6
click at [787, 147] on input "mic" at bounding box center [894, 144] width 219 height 29
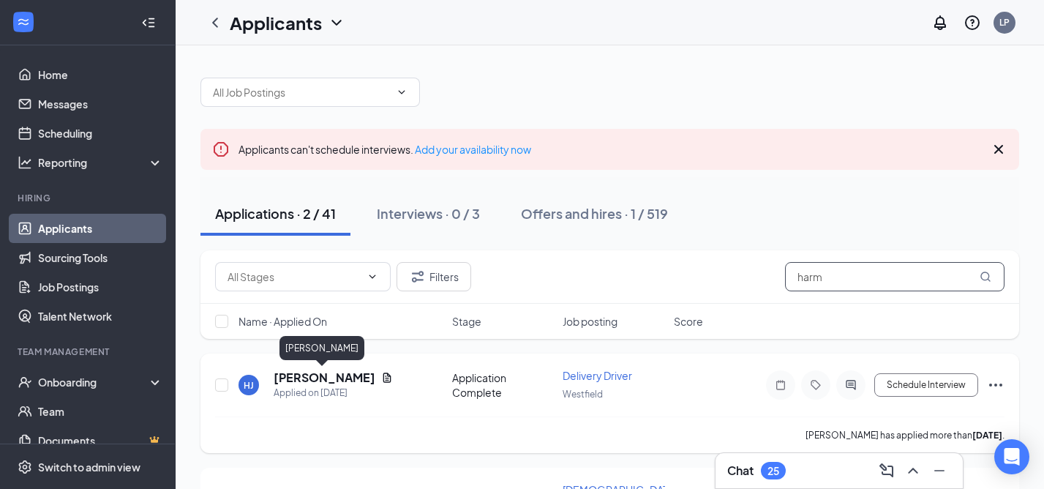
type input "harm"
click at [294, 374] on h5 "[PERSON_NAME]" at bounding box center [325, 377] width 102 height 16
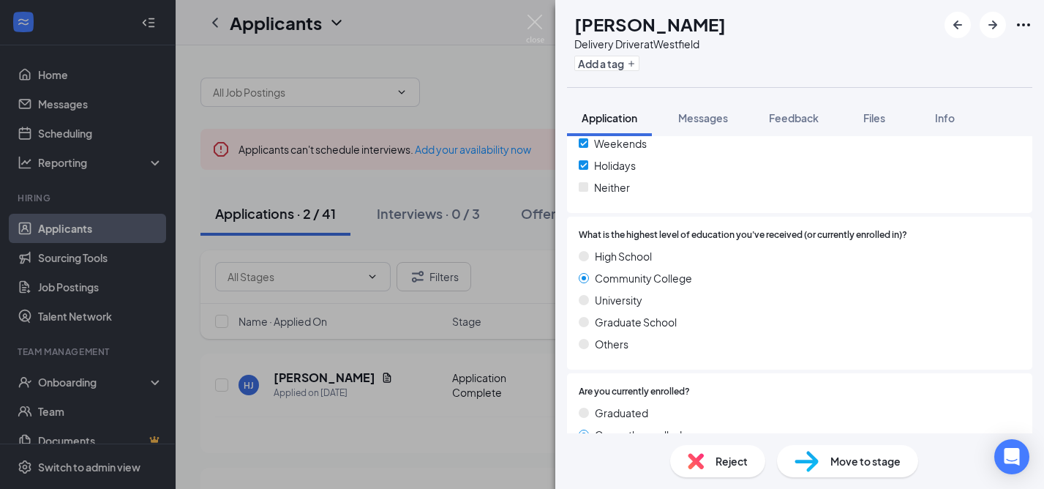
scroll to position [1114, 0]
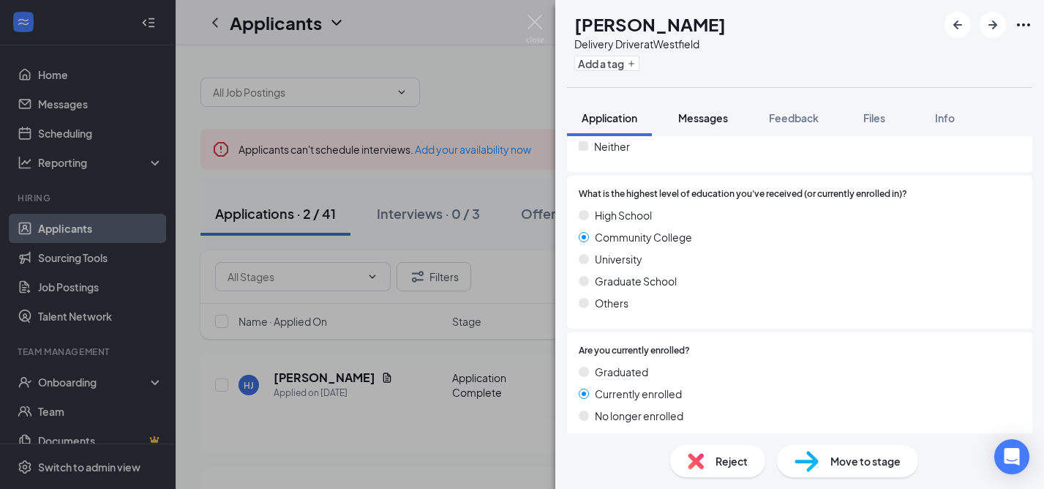
click at [713, 119] on span "Messages" at bounding box center [703, 117] width 50 height 13
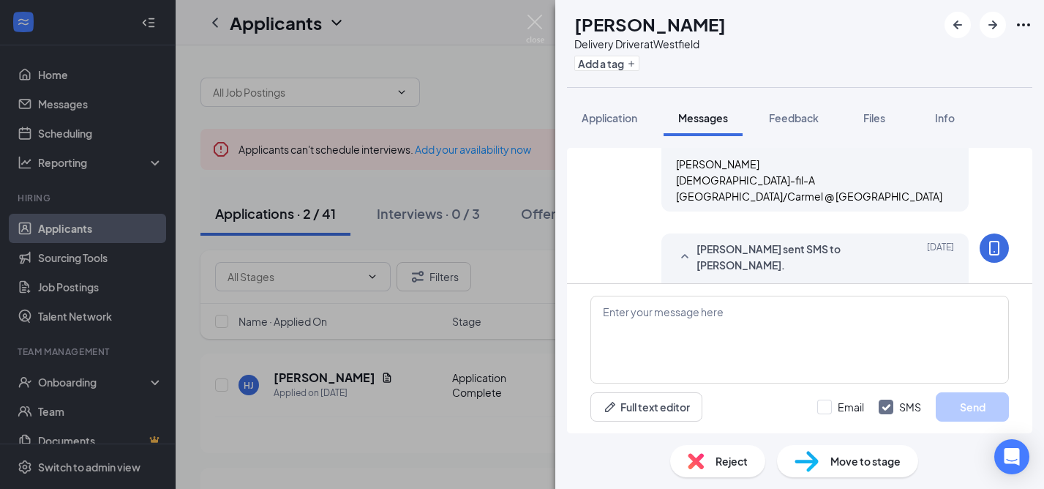
scroll to position [524, 0]
click at [537, 19] on img at bounding box center [535, 29] width 18 height 29
